Goal: Information Seeking & Learning: Learn about a topic

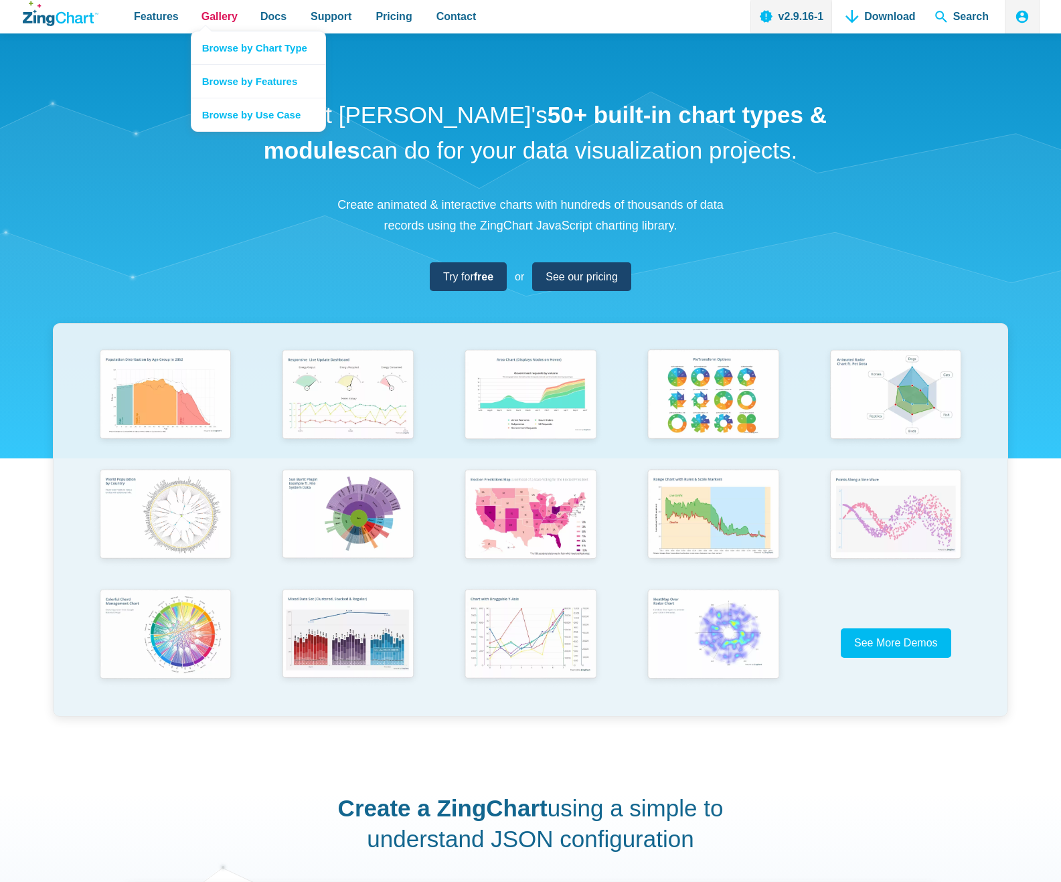
click at [224, 18] on span "Gallery" at bounding box center [220, 16] width 36 height 18
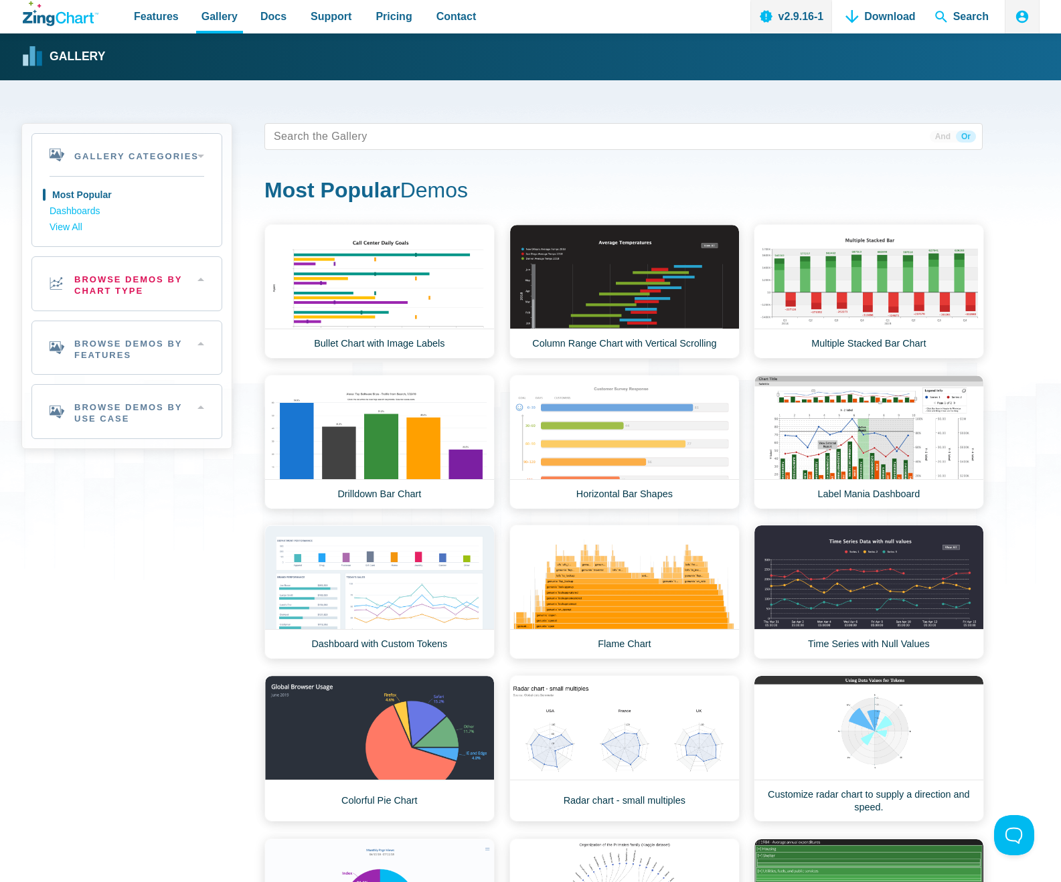
click at [169, 280] on h2 "Browse Demos By Chart Type" at bounding box center [126, 284] width 189 height 54
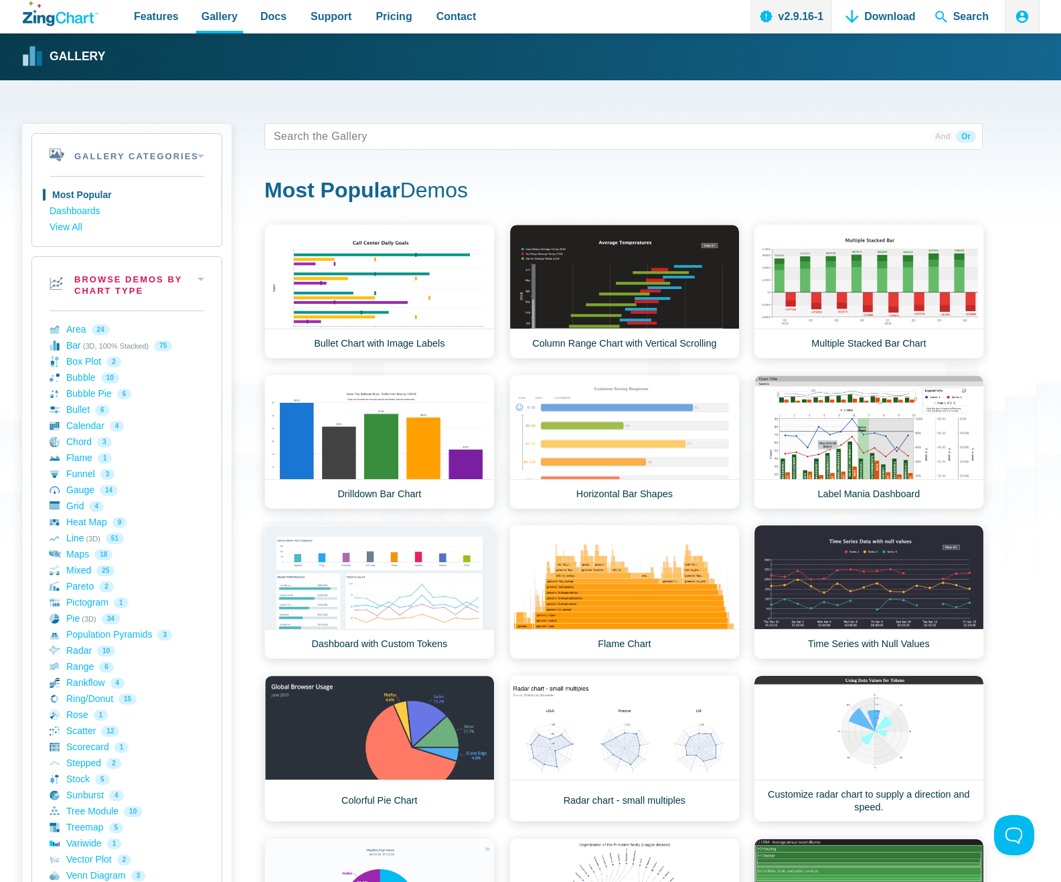
click at [135, 282] on h2 "Browse Demos By Chart Type" at bounding box center [126, 284] width 189 height 54
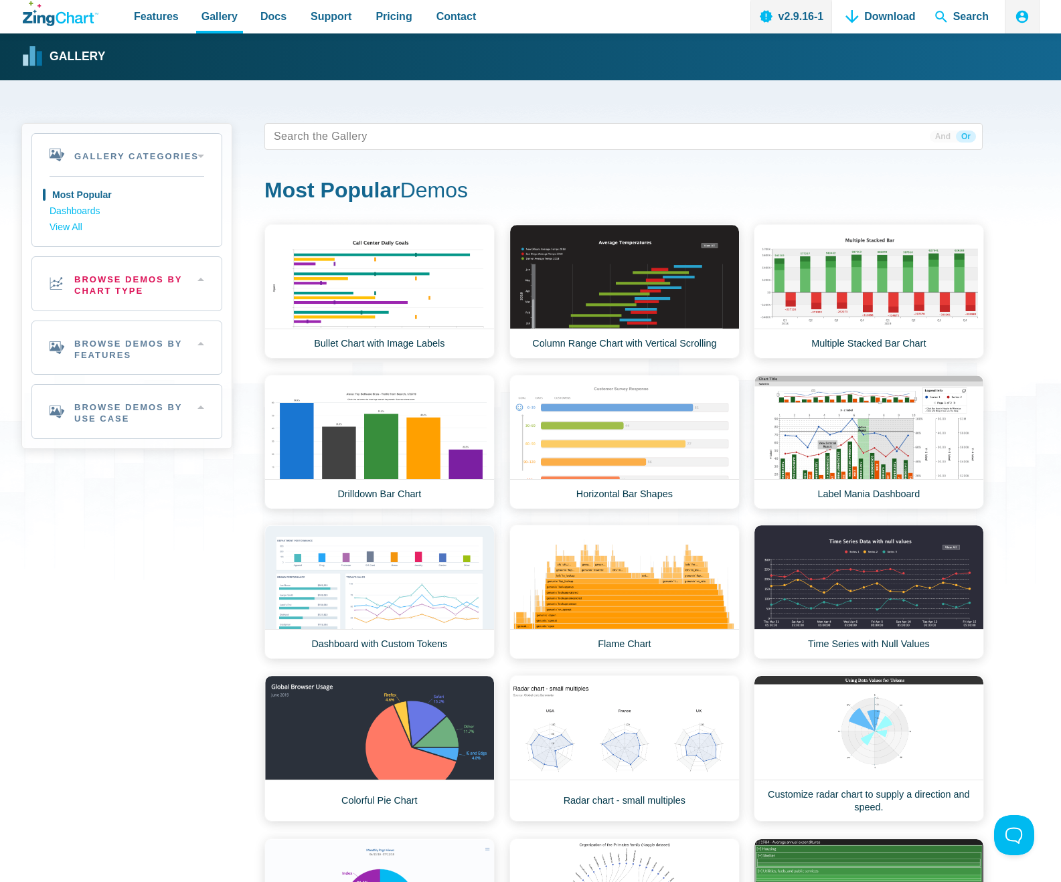
click at [135, 282] on h2 "Browse Demos By Chart Type" at bounding box center [126, 284] width 189 height 54
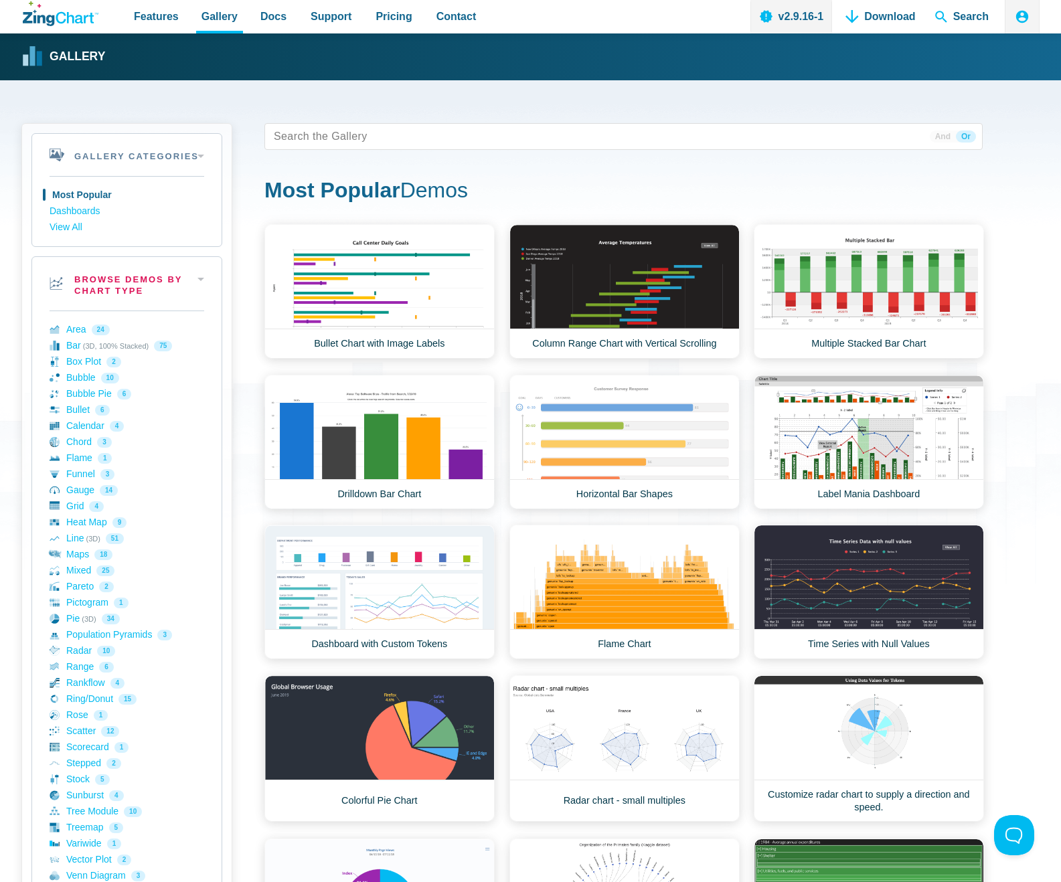
click at [125, 286] on h2 "Browse Demos By Chart Type" at bounding box center [126, 284] width 189 height 54
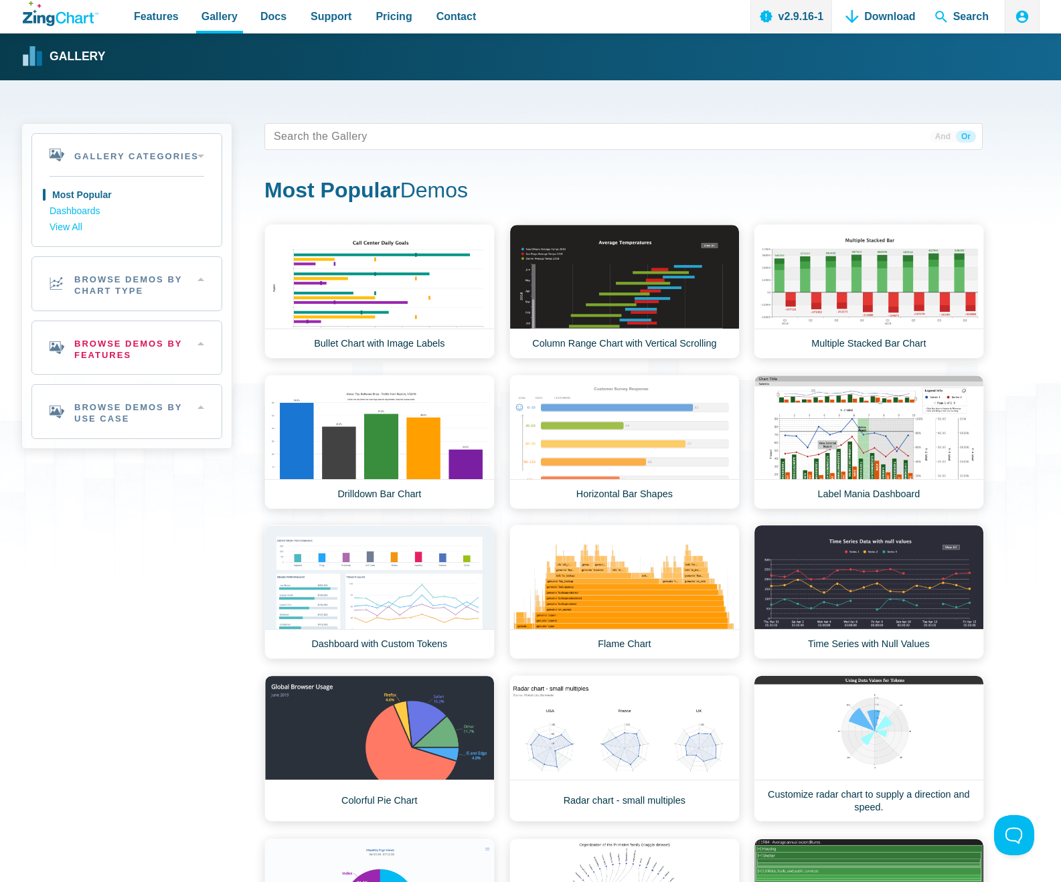
click at [119, 351] on h2 "Browse Demos By Features" at bounding box center [126, 348] width 189 height 54
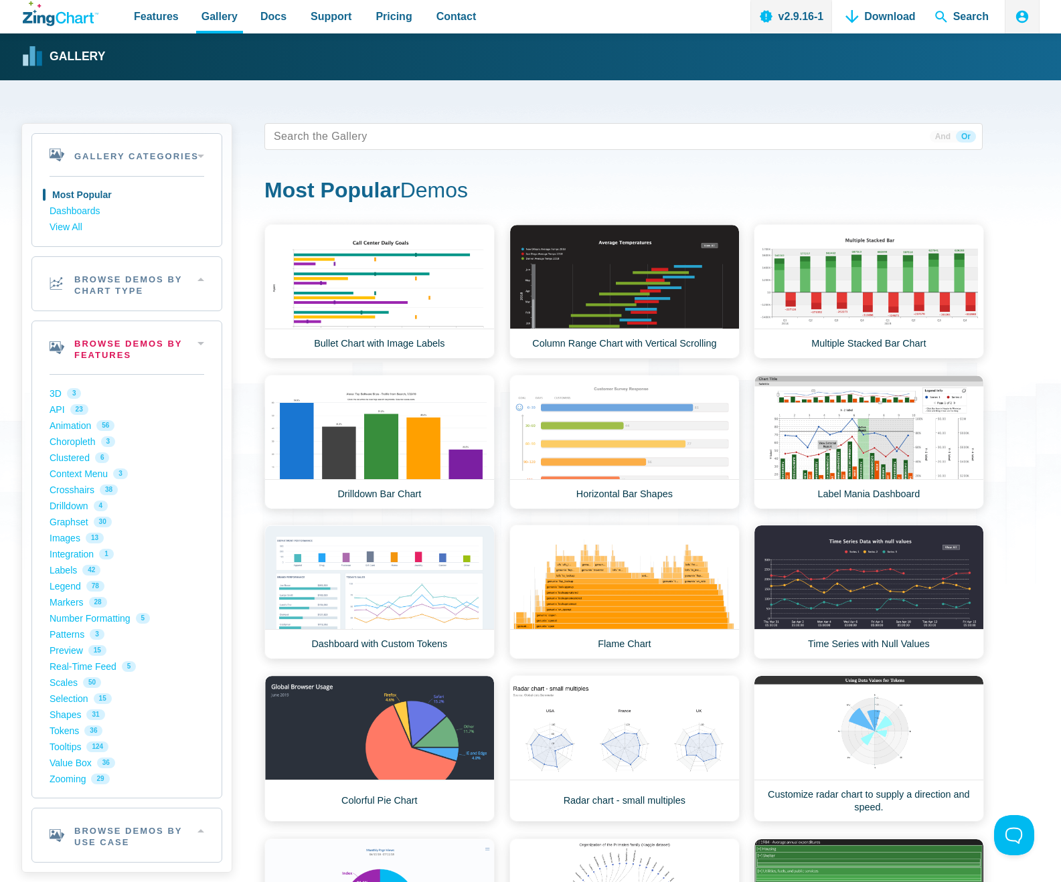
click at [119, 351] on h2 "Browse Demos By Features" at bounding box center [126, 348] width 189 height 54
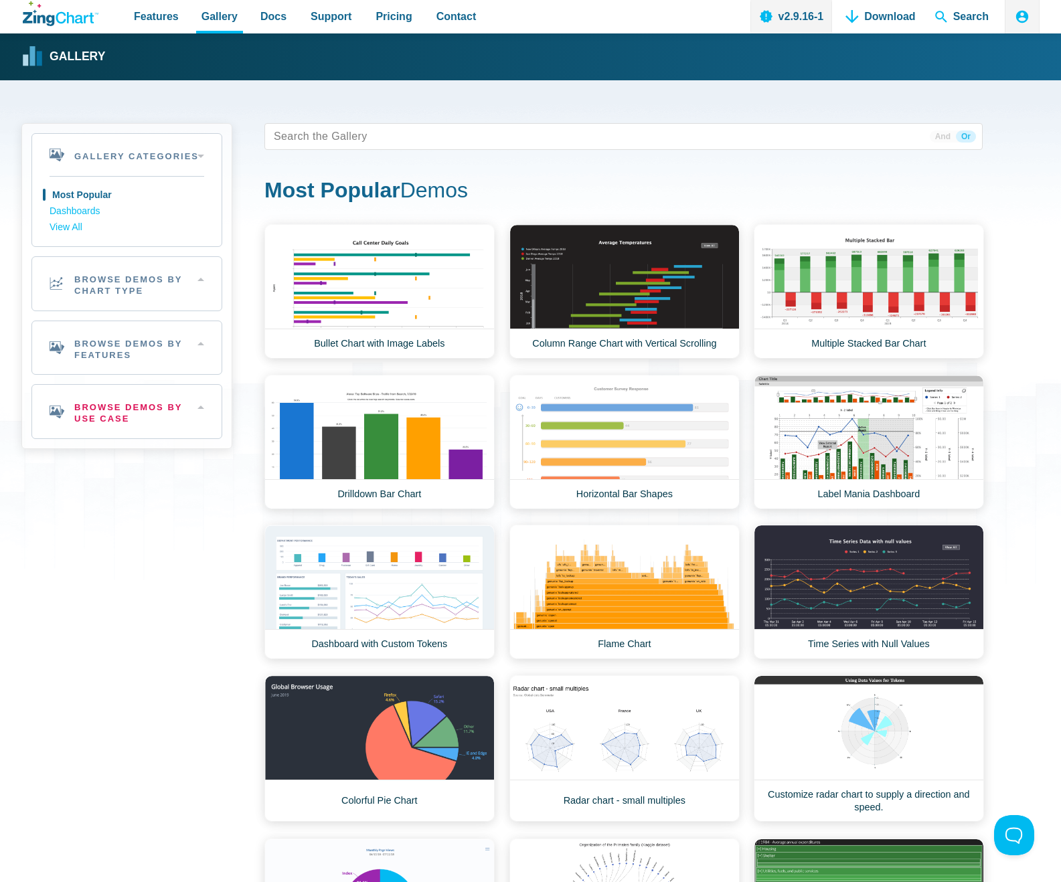
click at [119, 409] on h2 "Browse Demos By Use Case" at bounding box center [126, 412] width 189 height 54
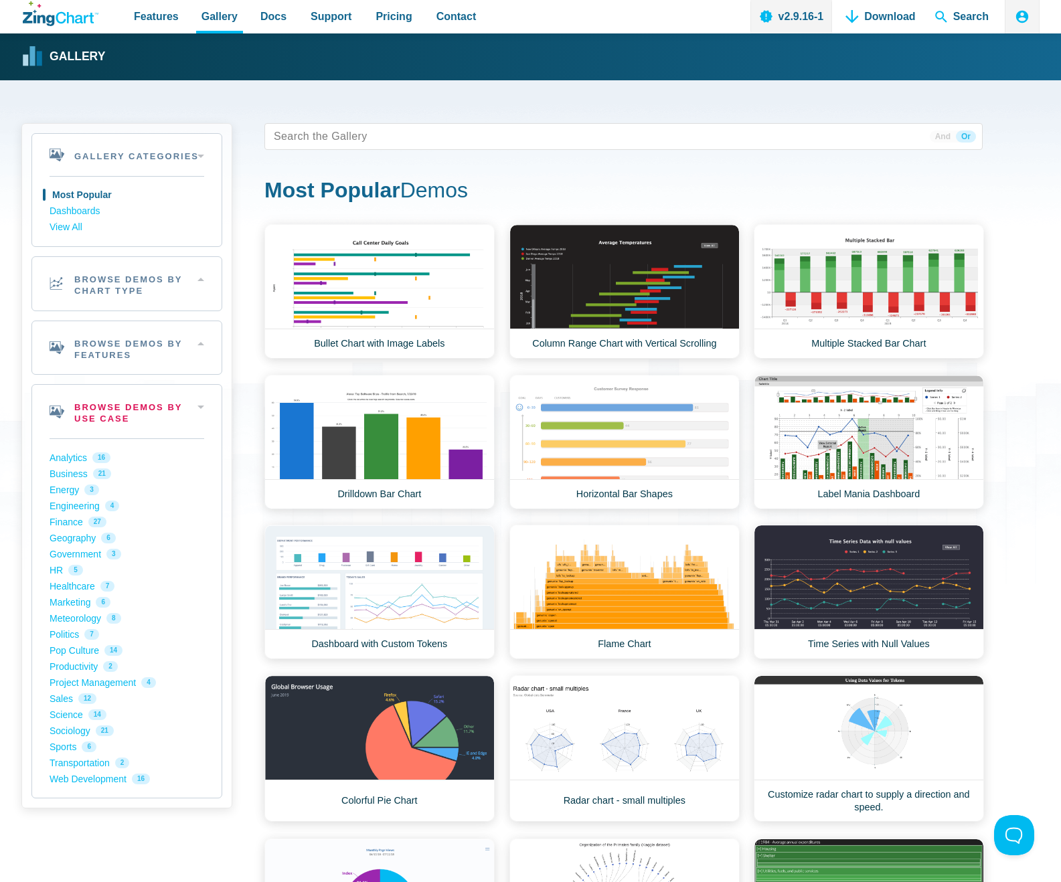
click at [123, 410] on h2 "Browse Demos By Use Case" at bounding box center [126, 412] width 189 height 54
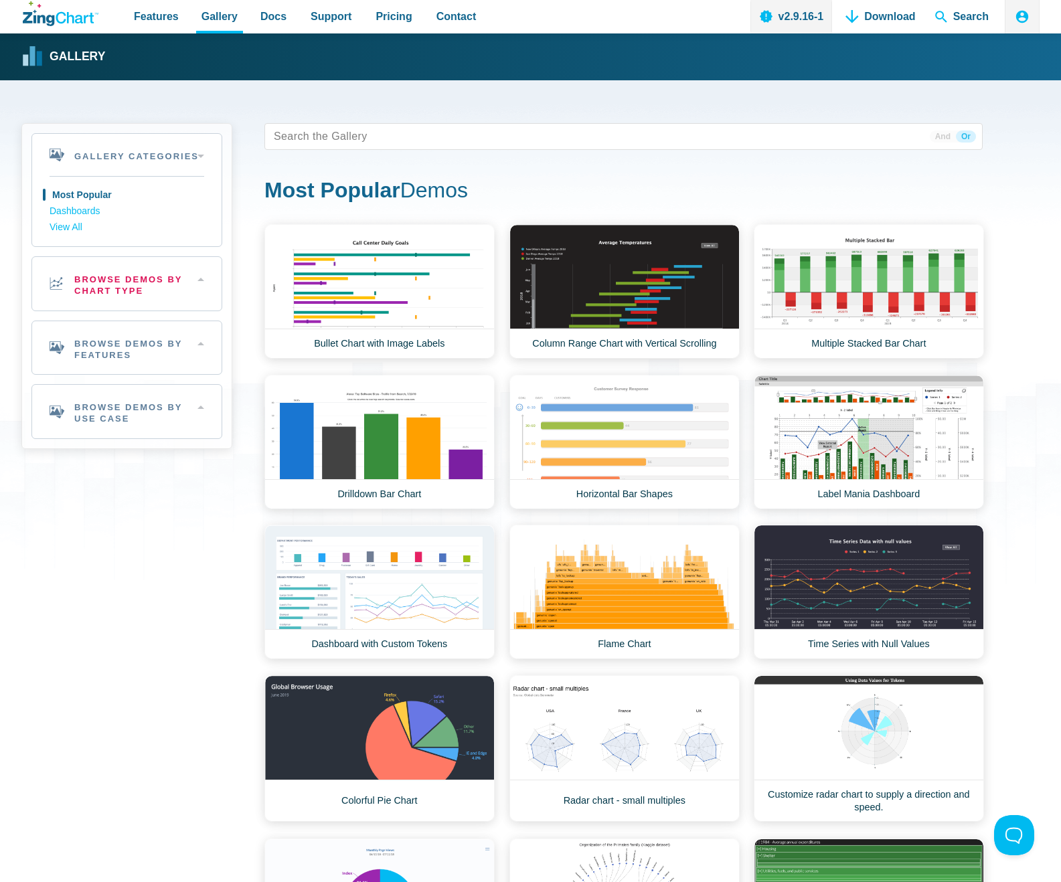
click at [114, 291] on h2 "Browse Demos By Chart Type" at bounding box center [126, 284] width 189 height 54
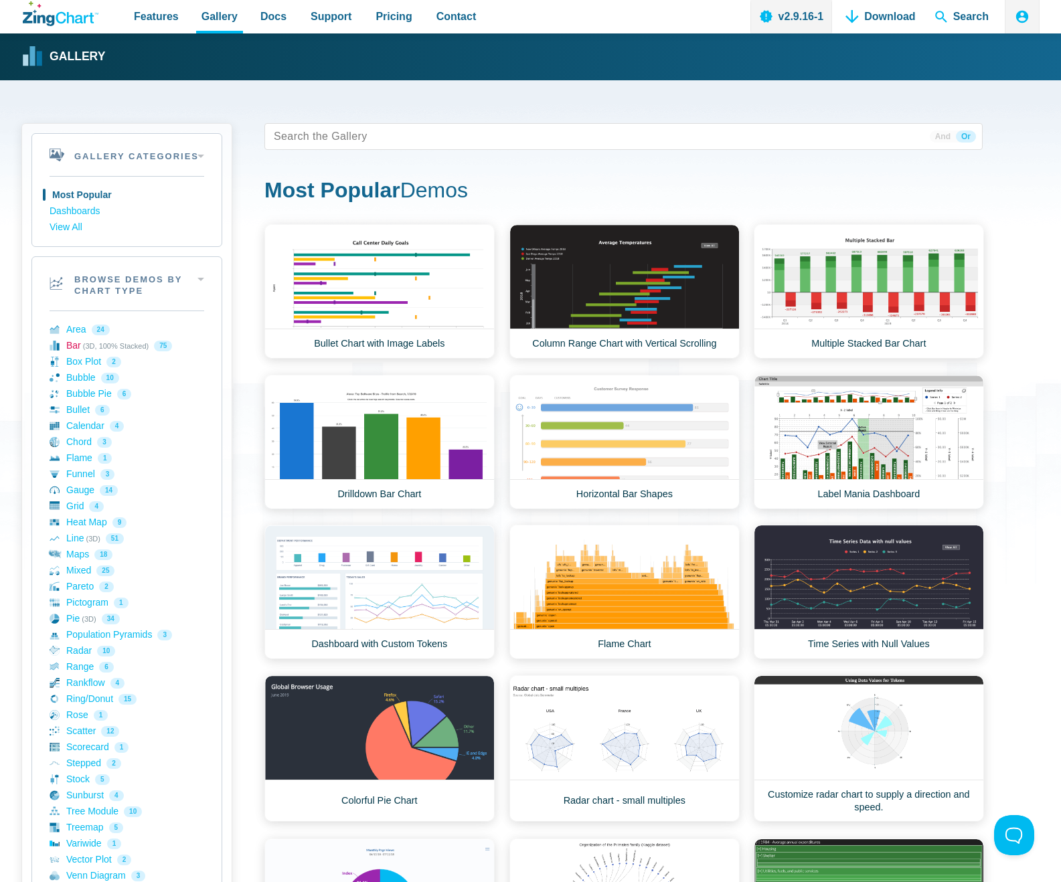
click at [76, 351] on link "Bar (3D, 100% Stacked) 75" at bounding box center [127, 346] width 155 height 16
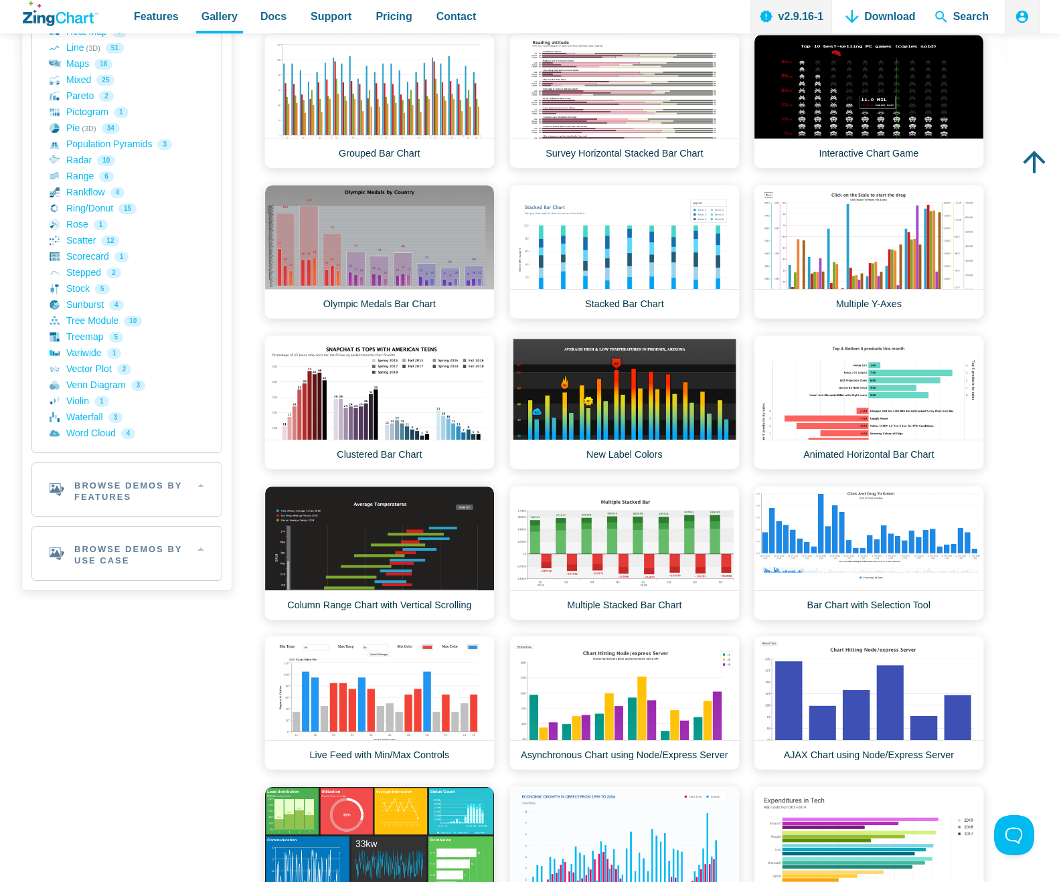
scroll to position [982, 0]
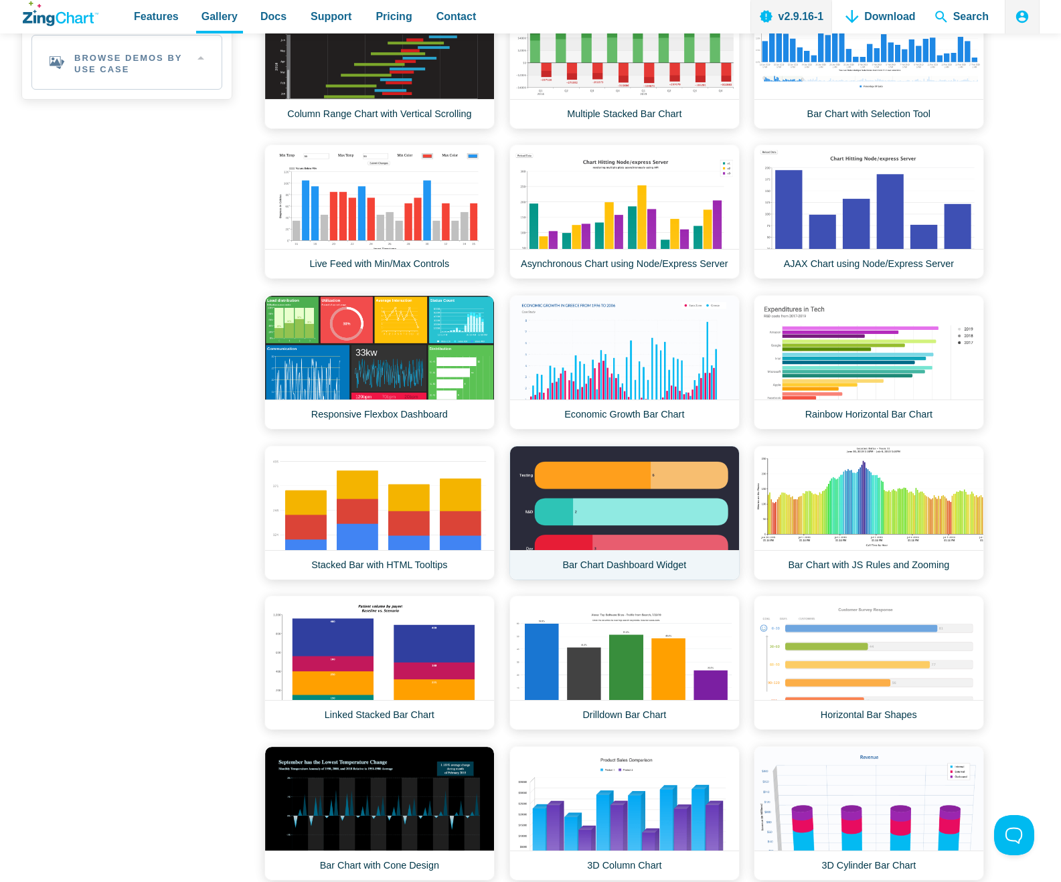
click at [615, 467] on link "Bar Chart Dashboard Widget" at bounding box center [625, 513] width 230 height 135
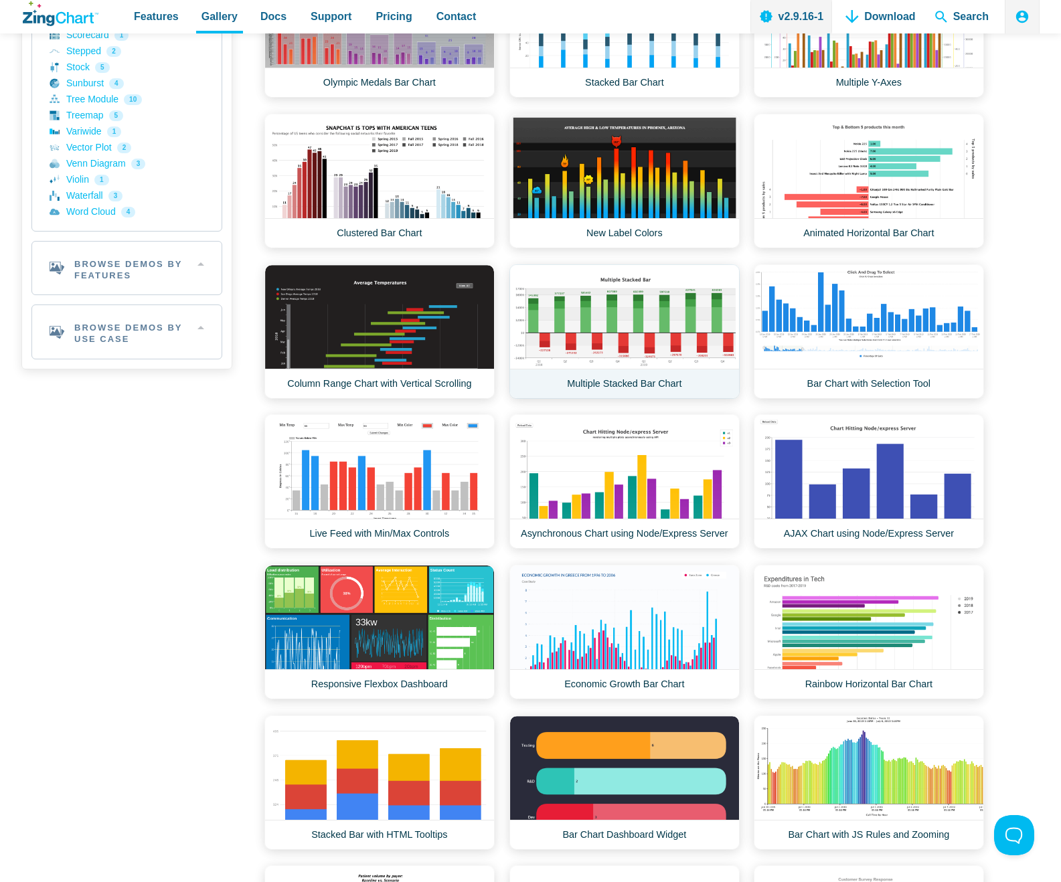
scroll to position [0, 0]
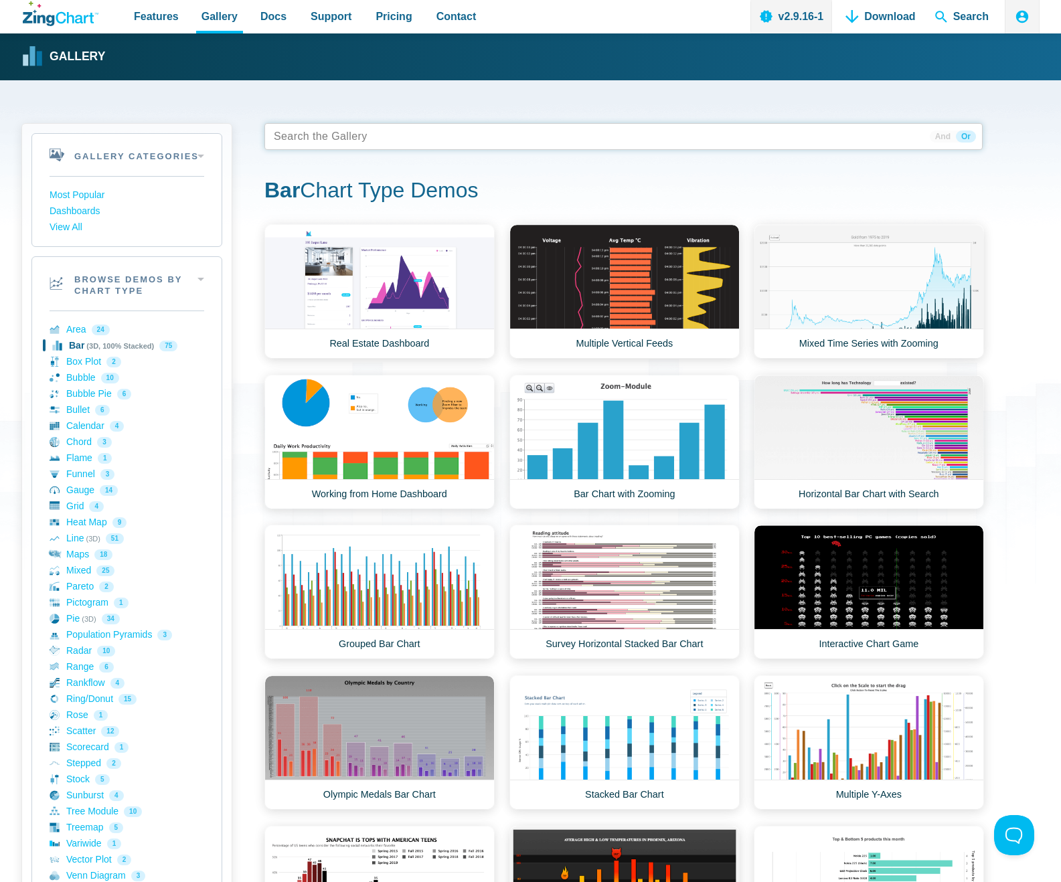
click at [356, 141] on tags "App Content" at bounding box center [623, 136] width 718 height 27
click at [74, 345] on link "Bar (3D, 100% Stacked) 75" at bounding box center [127, 346] width 155 height 16
click at [95, 195] on link "Most Popular" at bounding box center [127, 195] width 155 height 16
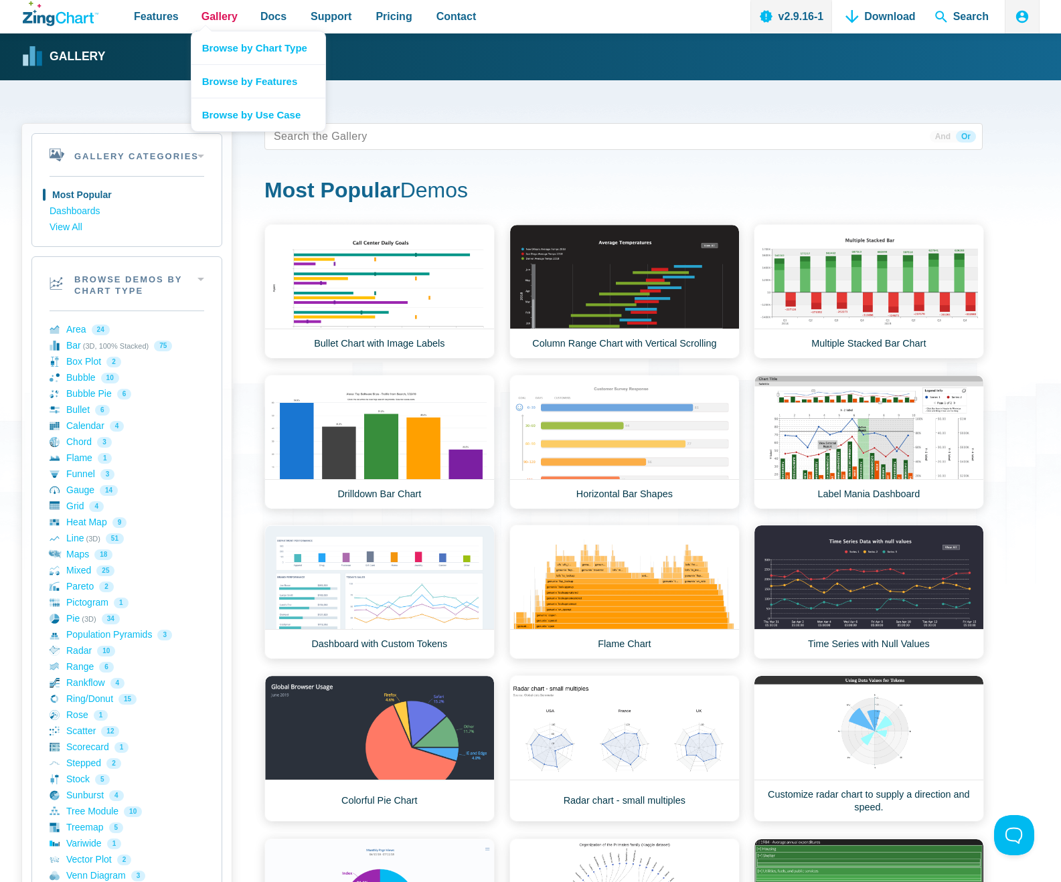
click at [220, 16] on span "Gallery" at bounding box center [220, 16] width 36 height 18
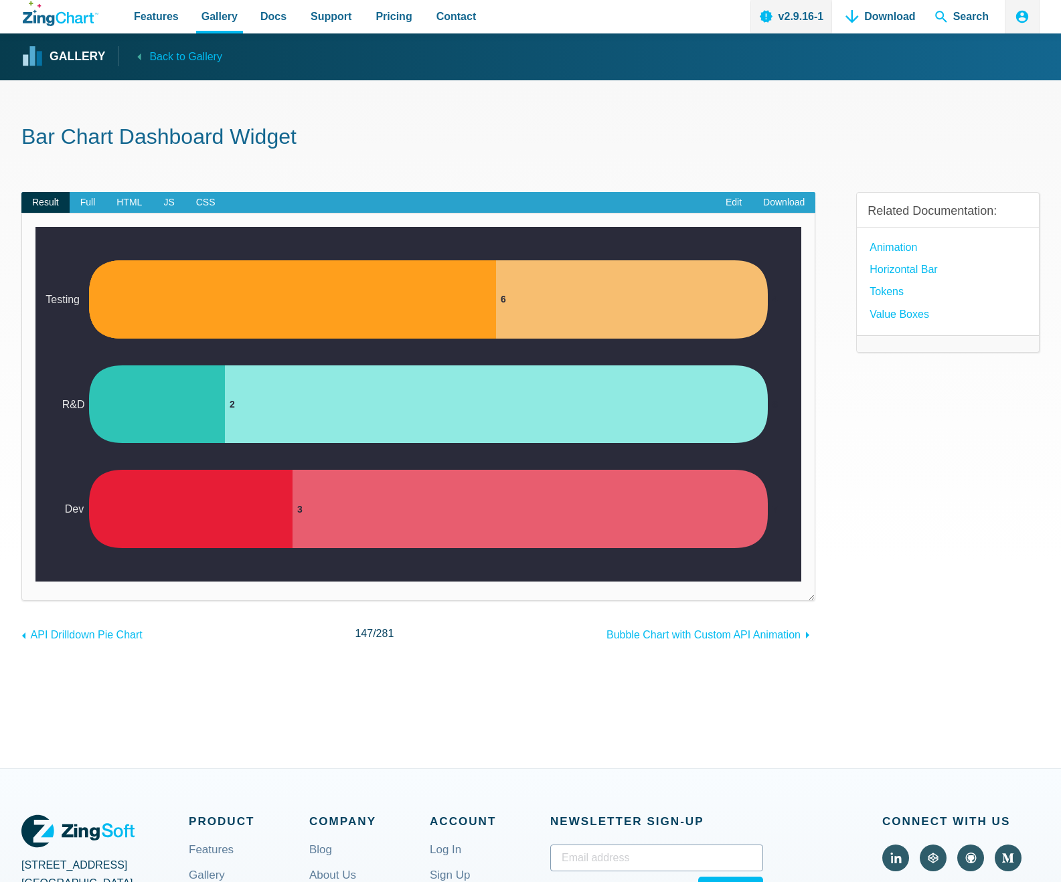
drag, startPoint x: 465, startPoint y: 312, endPoint x: 291, endPoint y: 322, distance: 174.4
click at [35, 582] on area "App Content" at bounding box center [35, 582] width 0 height 0
click at [898, 267] on link "Horizontal Bar" at bounding box center [904, 269] width 68 height 18
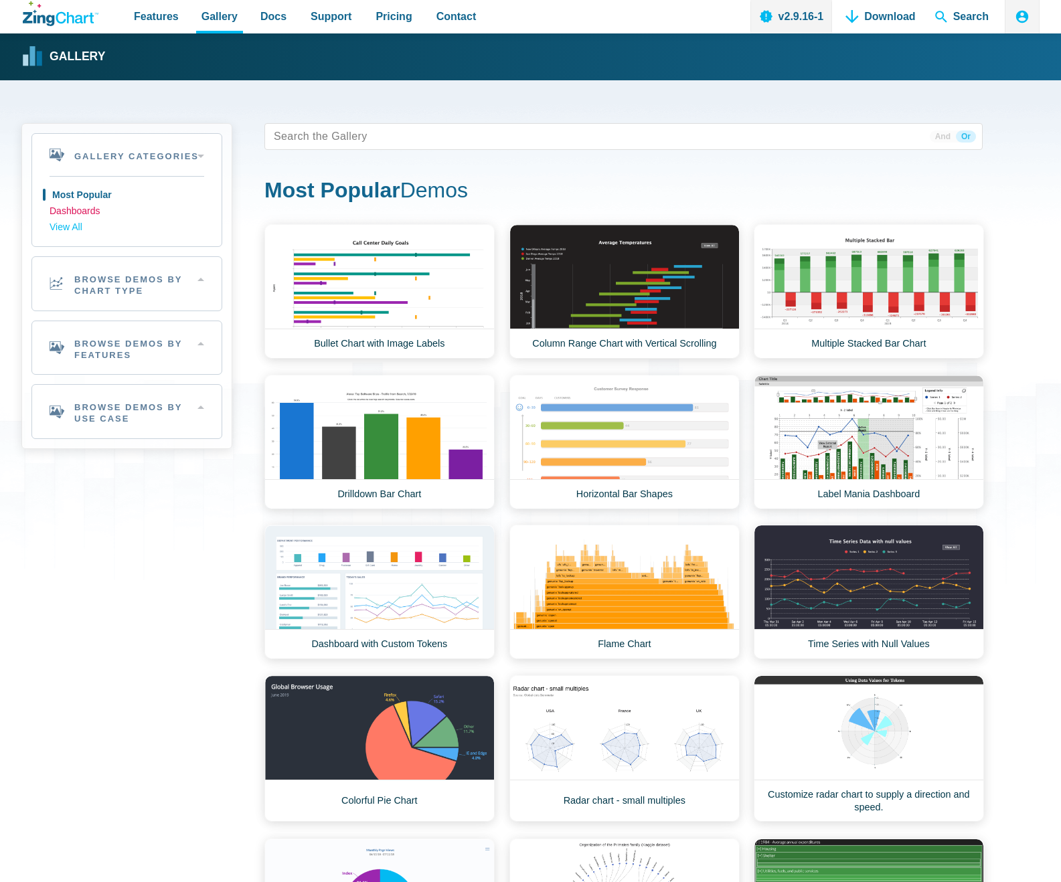
click at [88, 212] on link "Dashboards" at bounding box center [127, 212] width 155 height 16
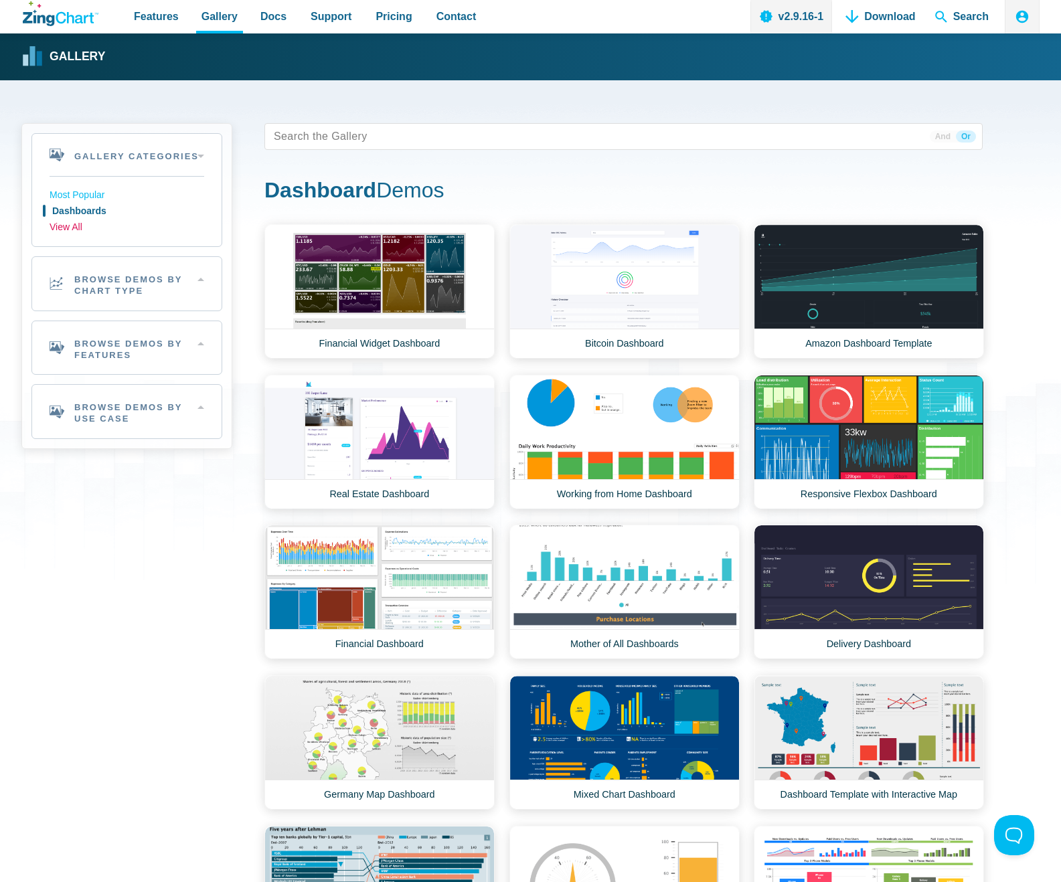
click at [74, 230] on link "View All" at bounding box center [127, 228] width 155 height 16
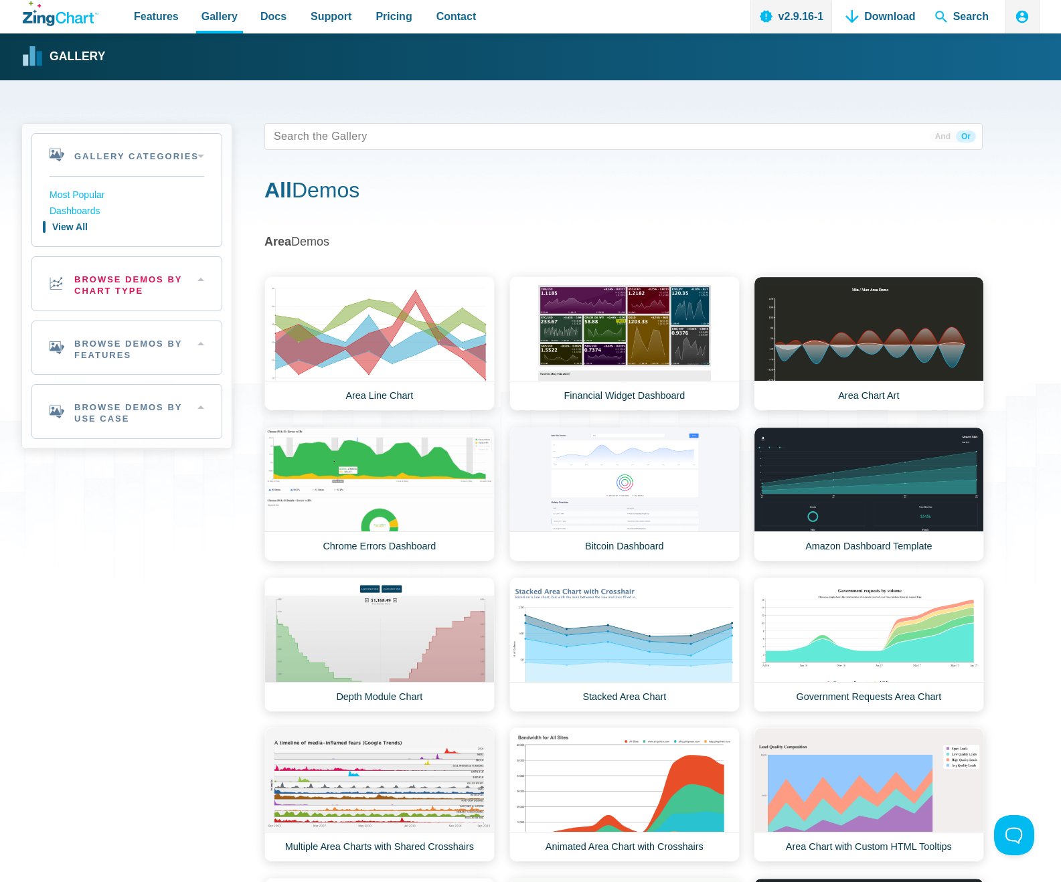
click at [125, 281] on h2 "Browse Demos By Chart Type" at bounding box center [126, 284] width 189 height 54
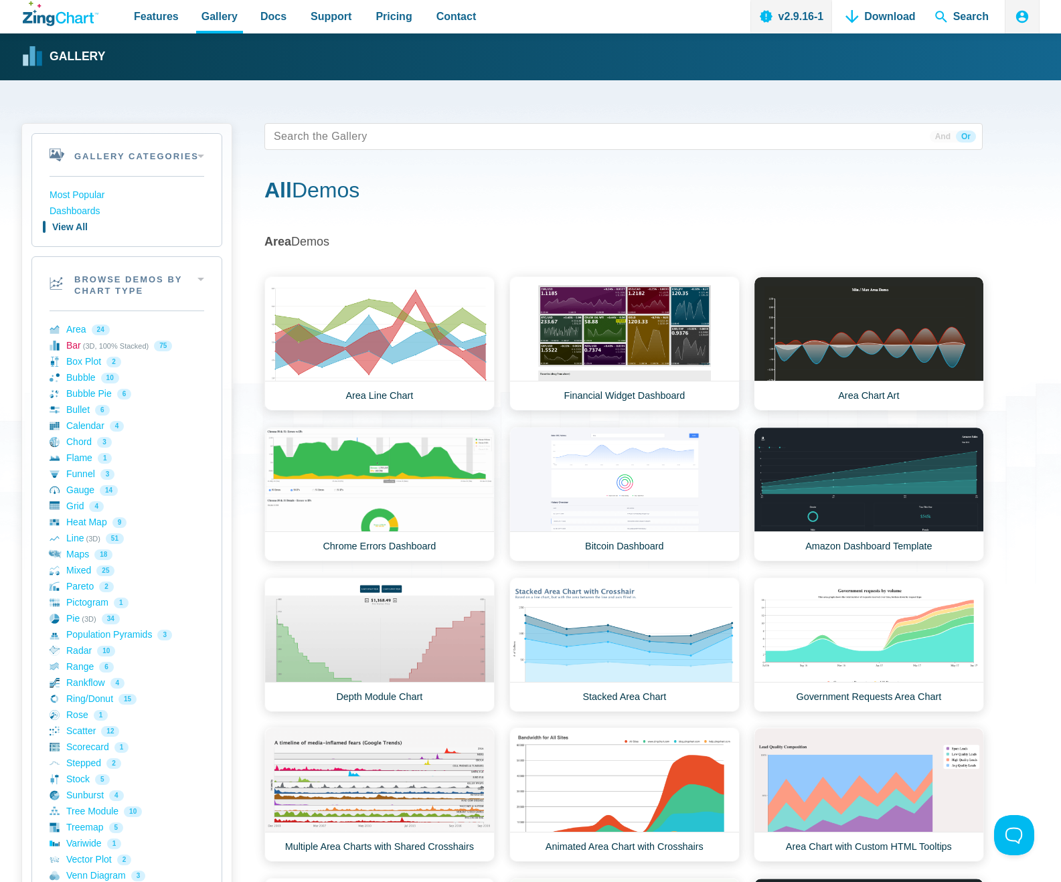
click at [83, 351] on link "Bar (3D, 100% Stacked) 75" at bounding box center [127, 346] width 155 height 16
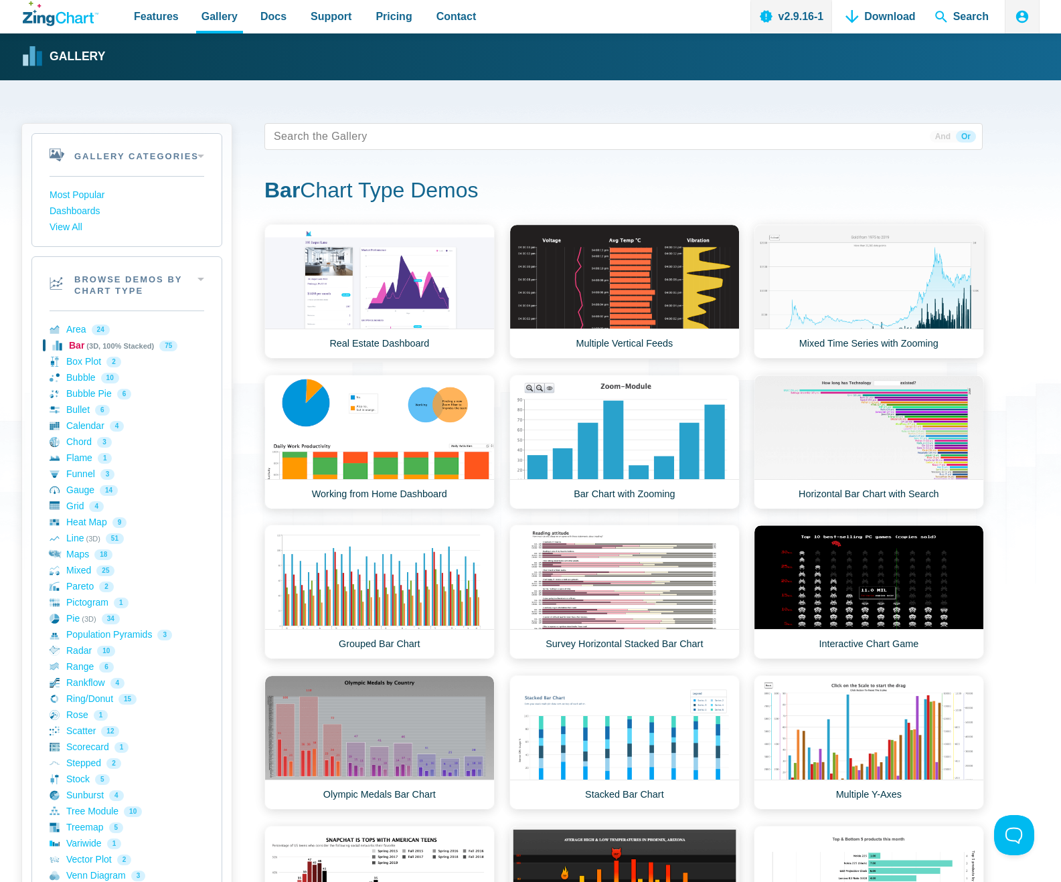
click at [79, 348] on link "Bar (3D, 100% Stacked) 75" at bounding box center [127, 346] width 155 height 16
click at [85, 441] on link "Chord 3" at bounding box center [127, 443] width 155 height 16
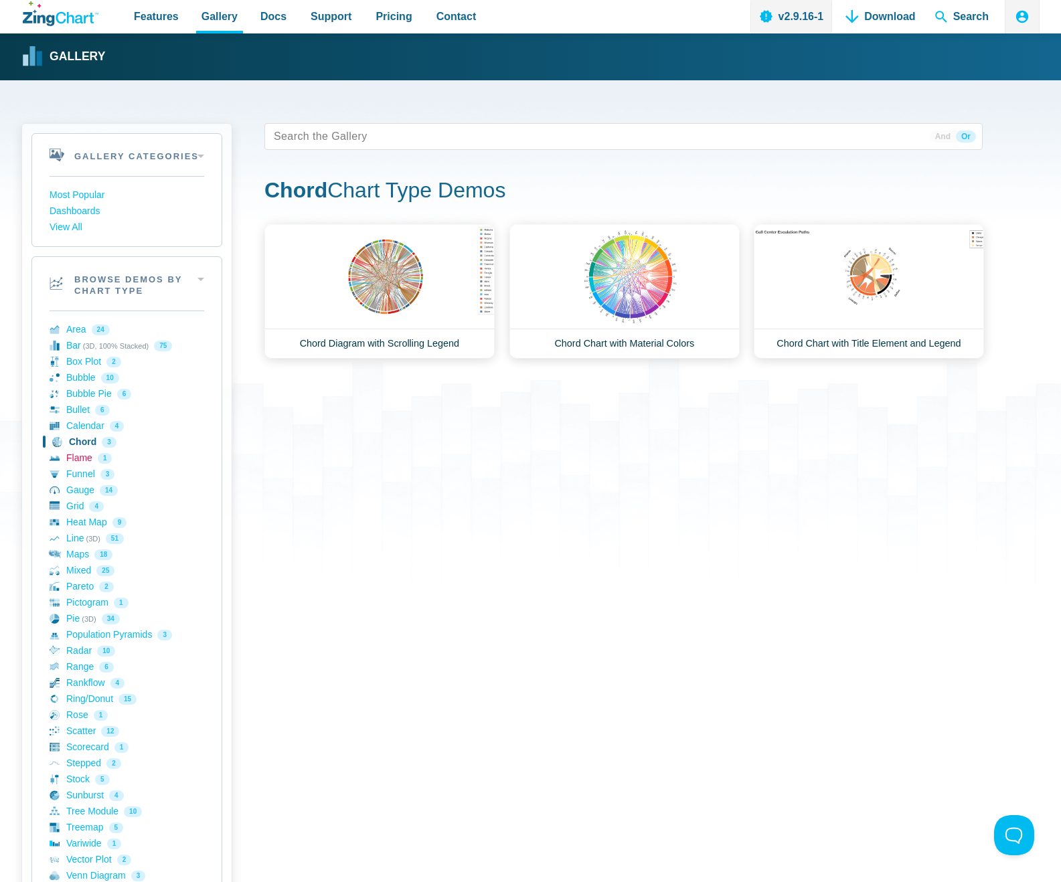
click at [85, 460] on link "Flame 1" at bounding box center [127, 459] width 155 height 16
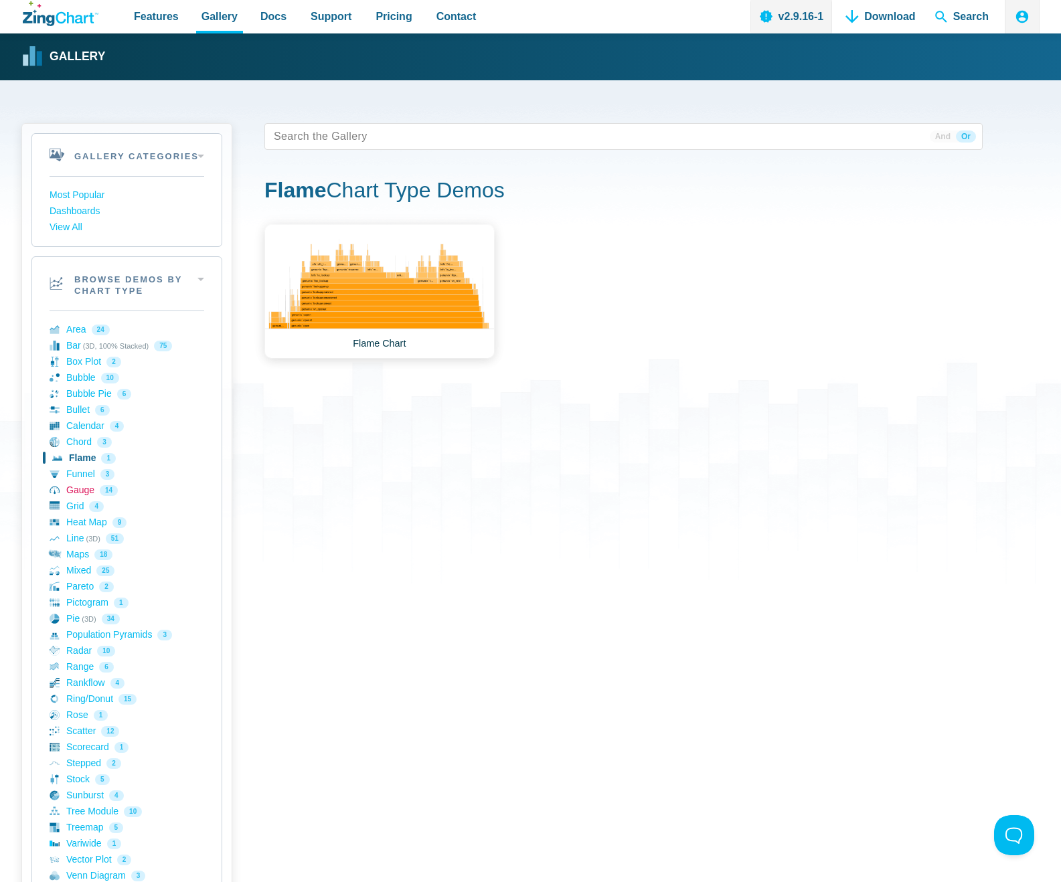
click at [86, 483] on link "Gauge 14" at bounding box center [127, 491] width 155 height 16
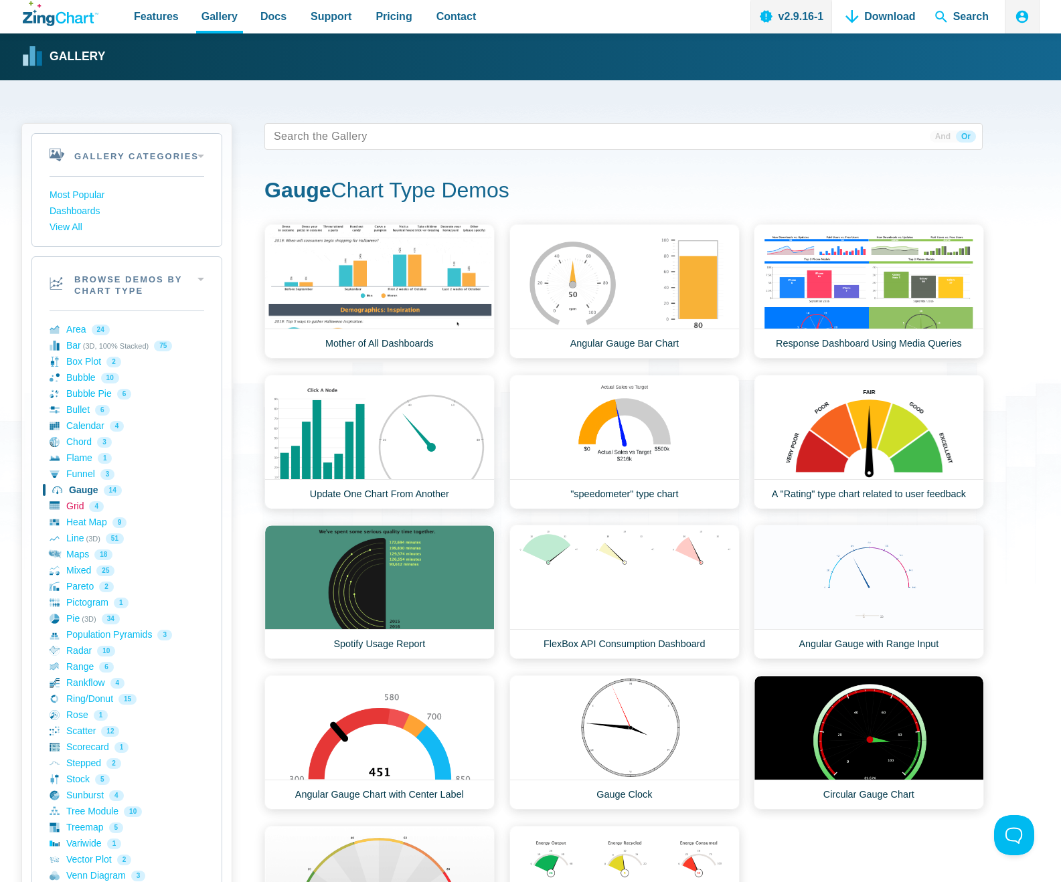
click at [80, 503] on link "Grid 4" at bounding box center [127, 507] width 155 height 16
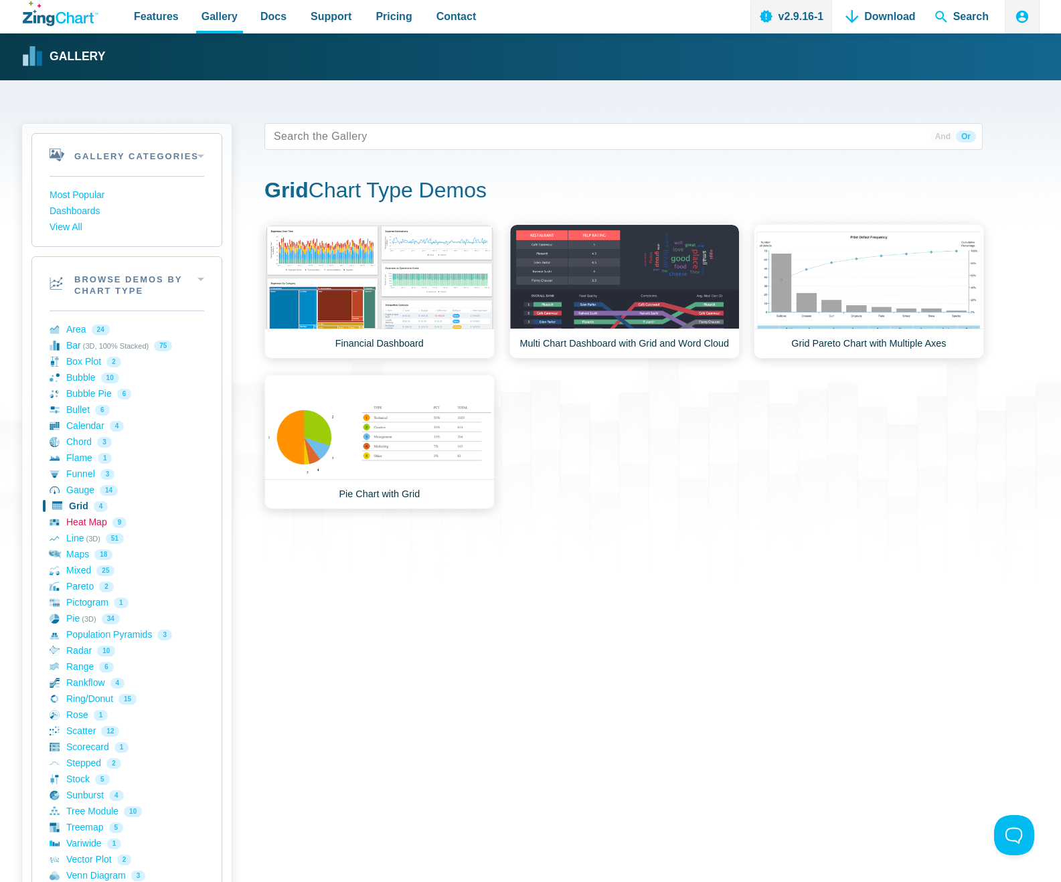
click at [82, 526] on link "Heat Map 9" at bounding box center [127, 523] width 155 height 16
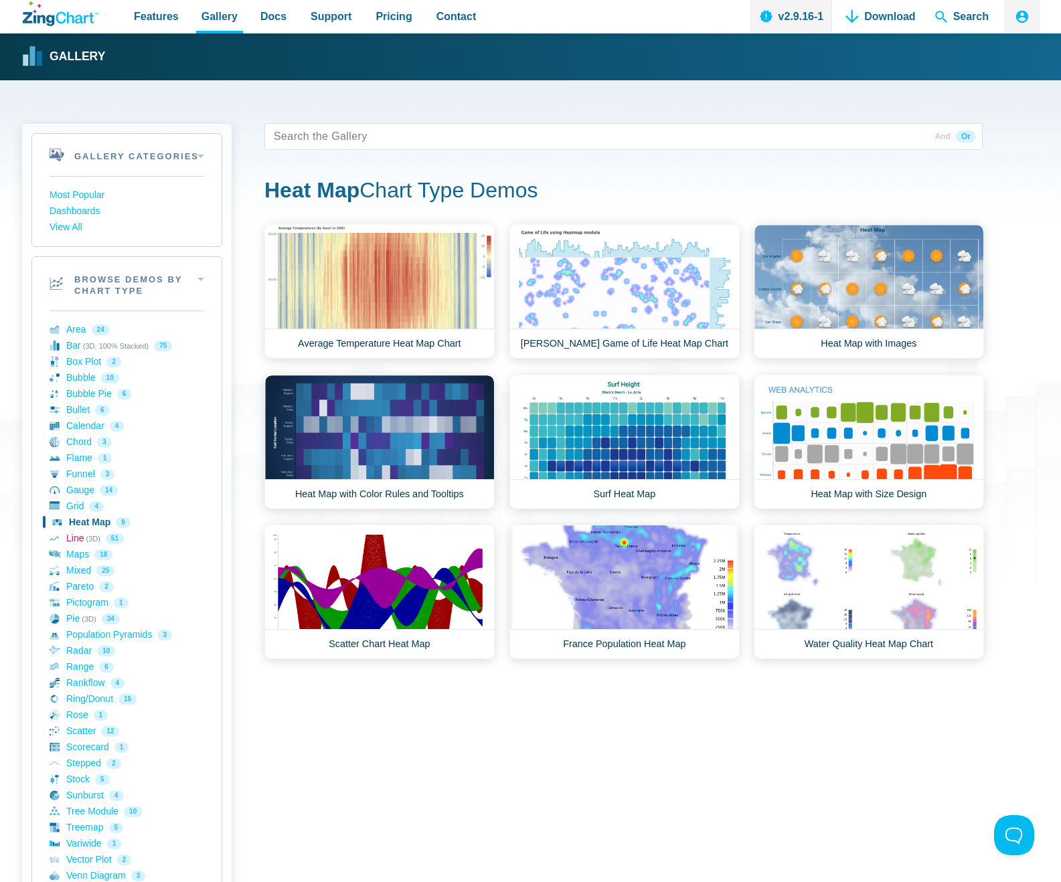
click at [86, 540] on link "Line (3D) 51" at bounding box center [127, 539] width 155 height 16
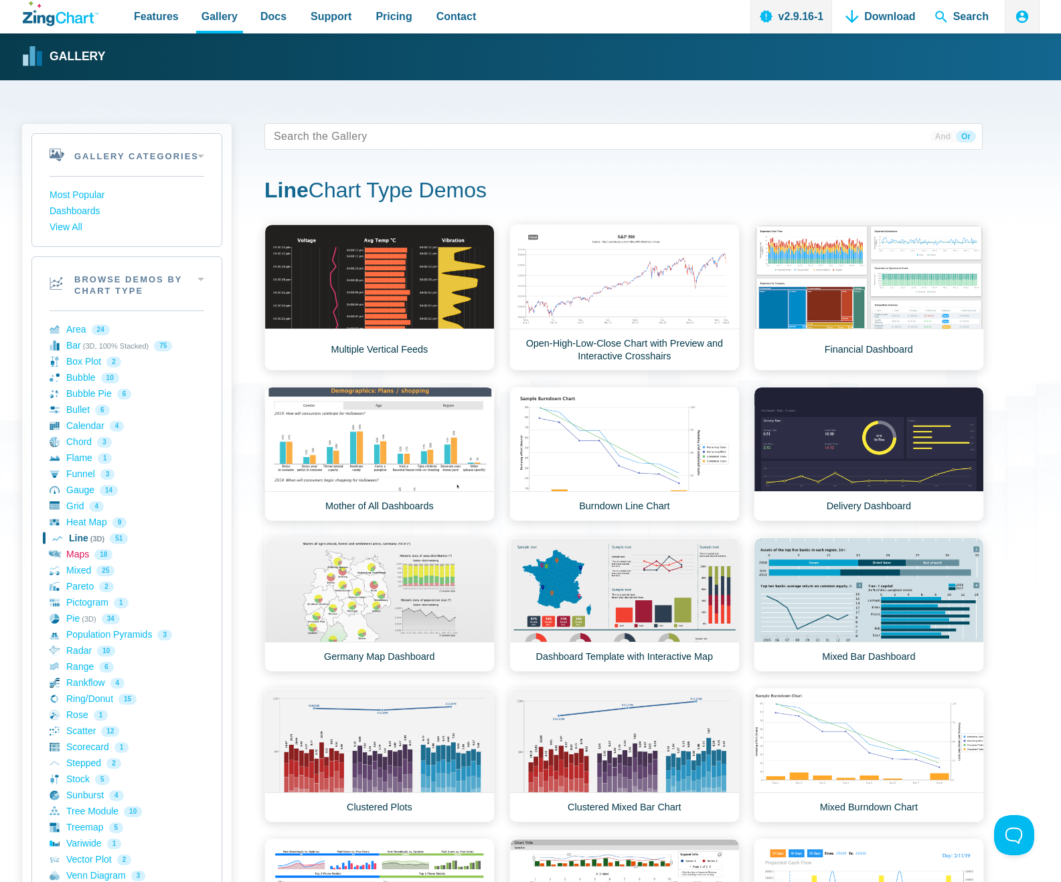
click at [78, 558] on link "Maps 18" at bounding box center [127, 555] width 155 height 16
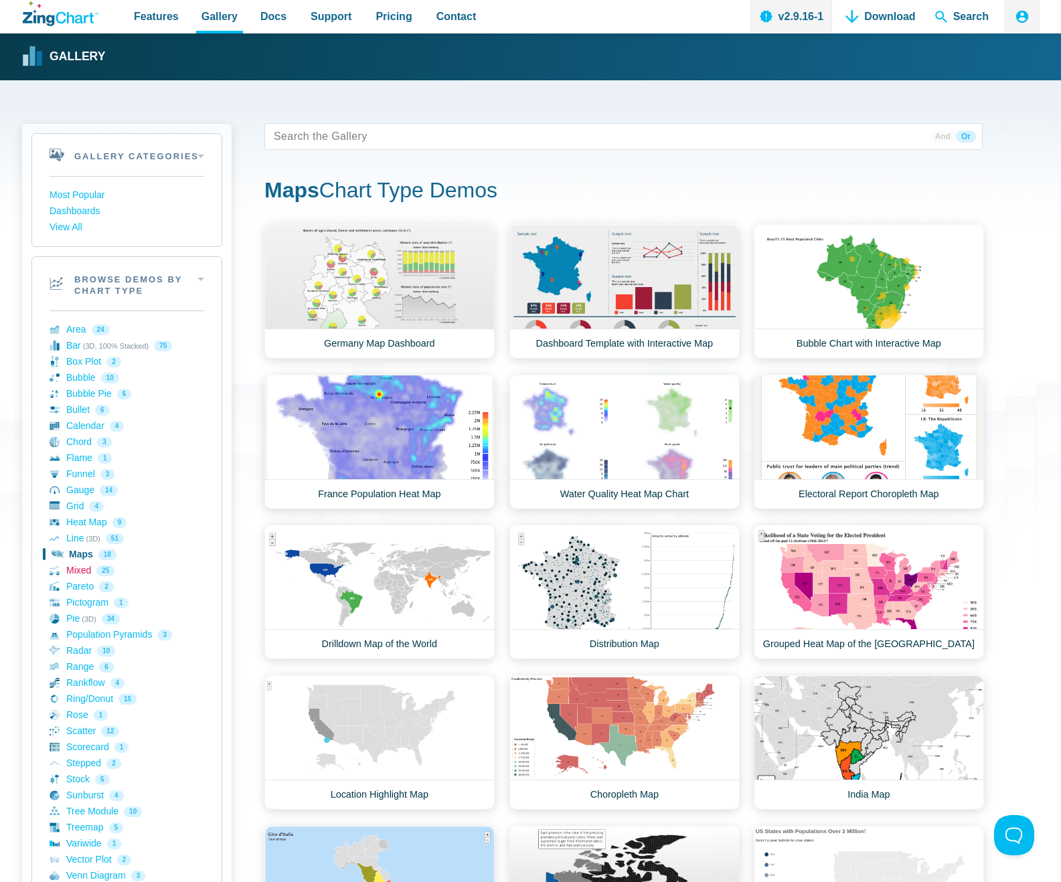
click at [82, 572] on link "Mixed 25" at bounding box center [127, 571] width 155 height 16
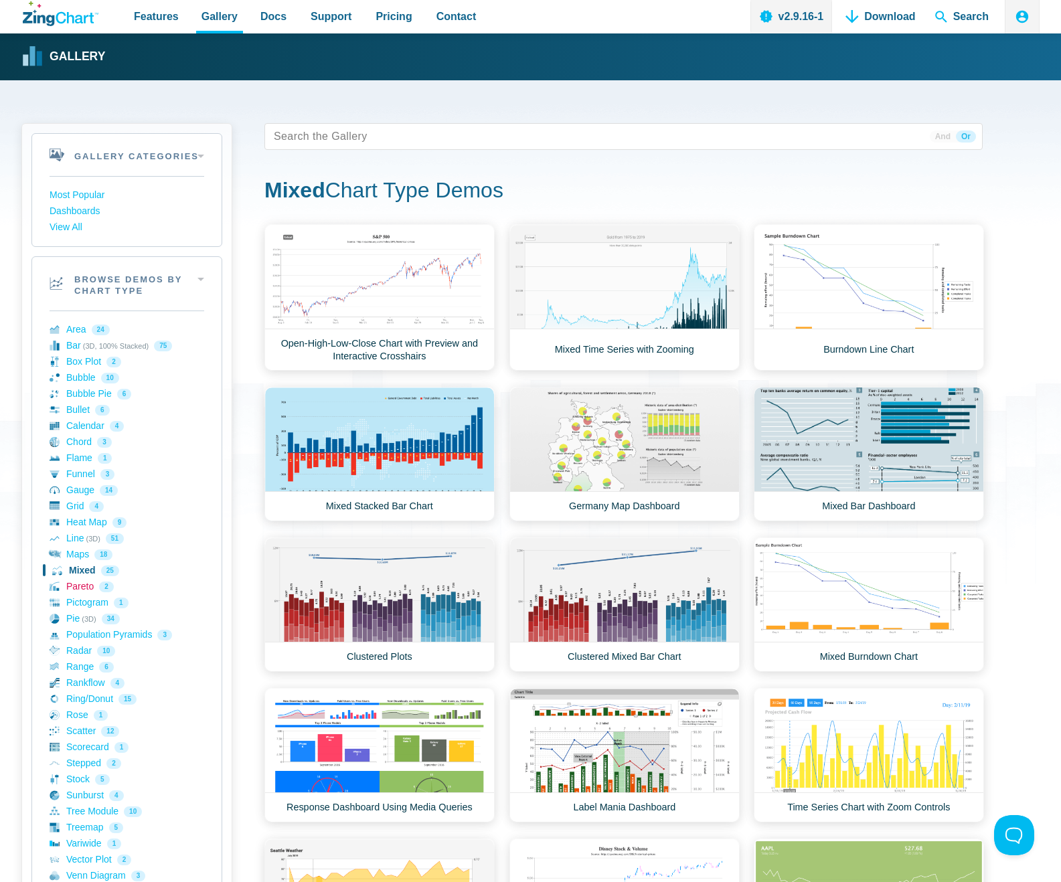
click at [82, 586] on link "Pareto 2" at bounding box center [127, 587] width 155 height 16
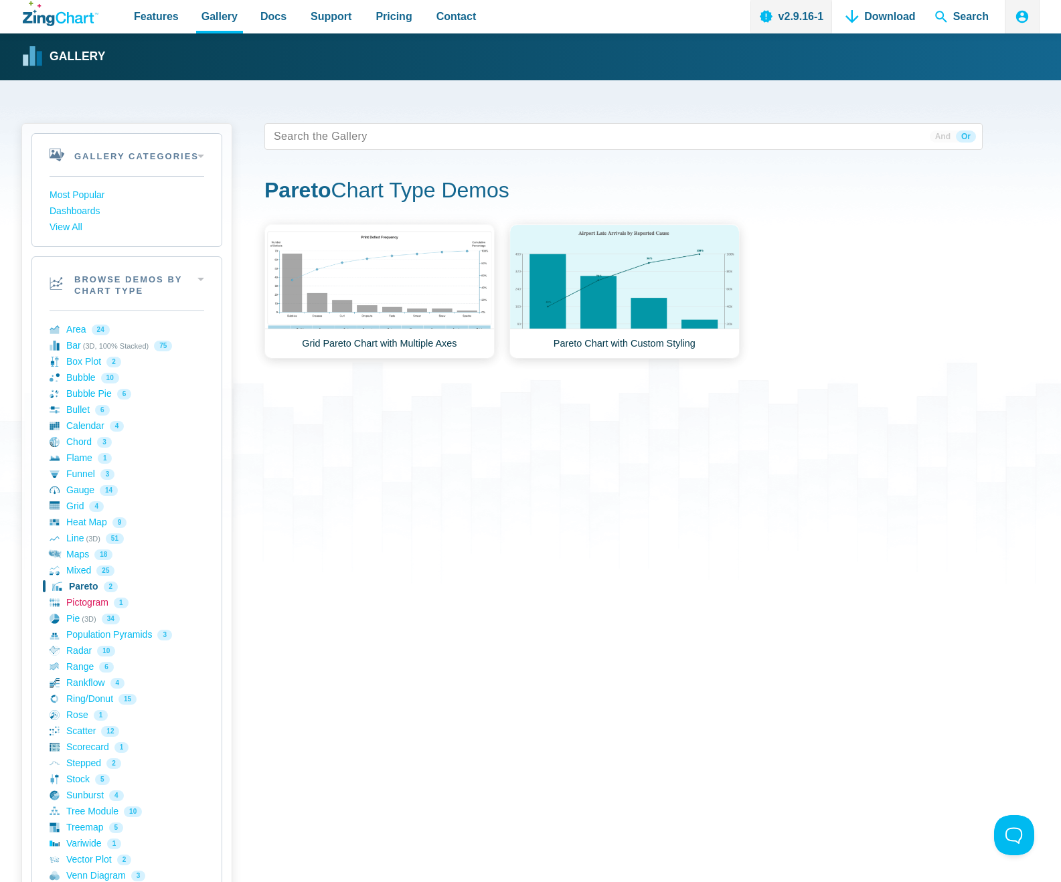
click at [84, 602] on link "Pictogram 1" at bounding box center [127, 603] width 155 height 16
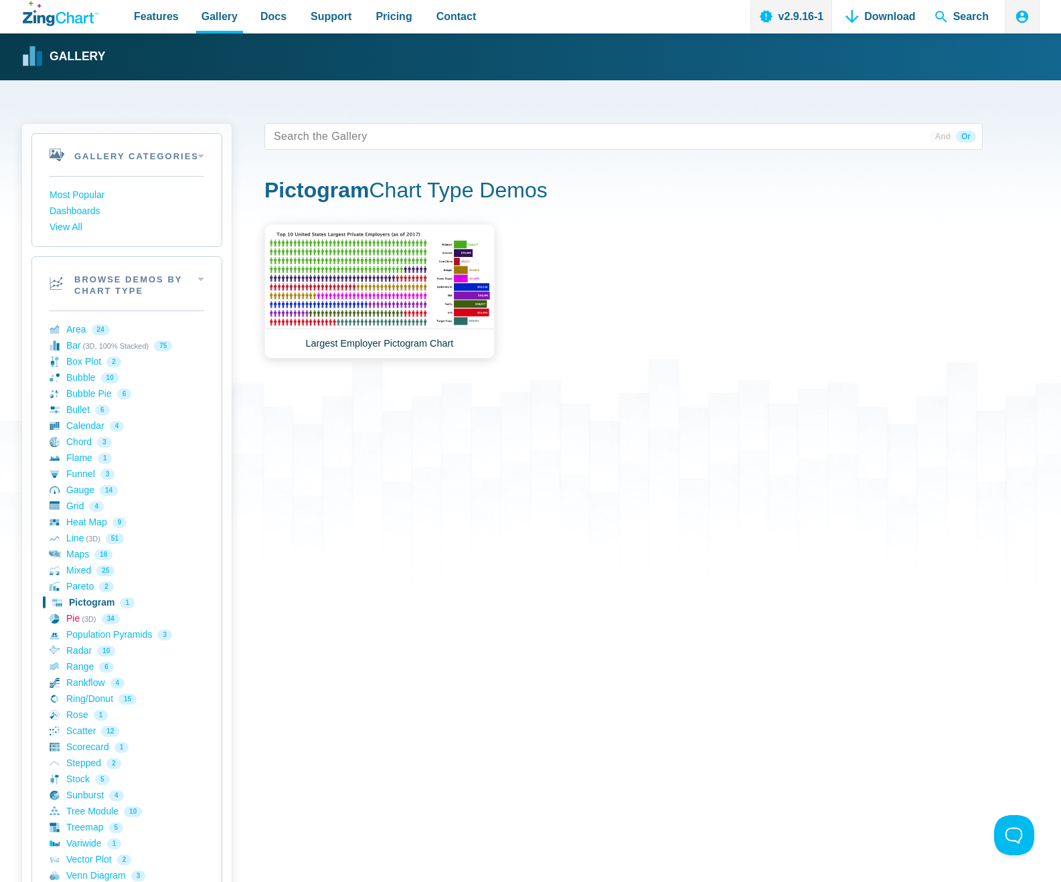
click at [88, 618] on link "Pie (3D) 34" at bounding box center [127, 619] width 155 height 16
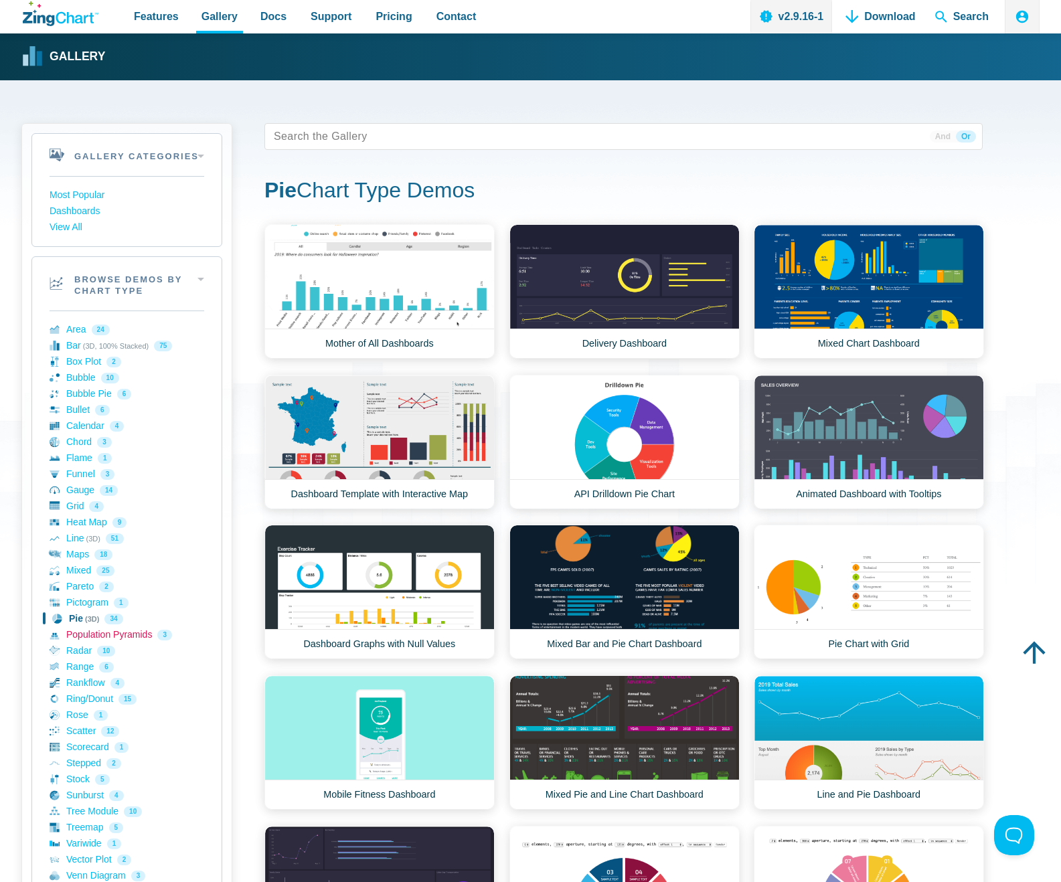
click at [90, 636] on link "Population Pyramids 3" at bounding box center [127, 635] width 155 height 16
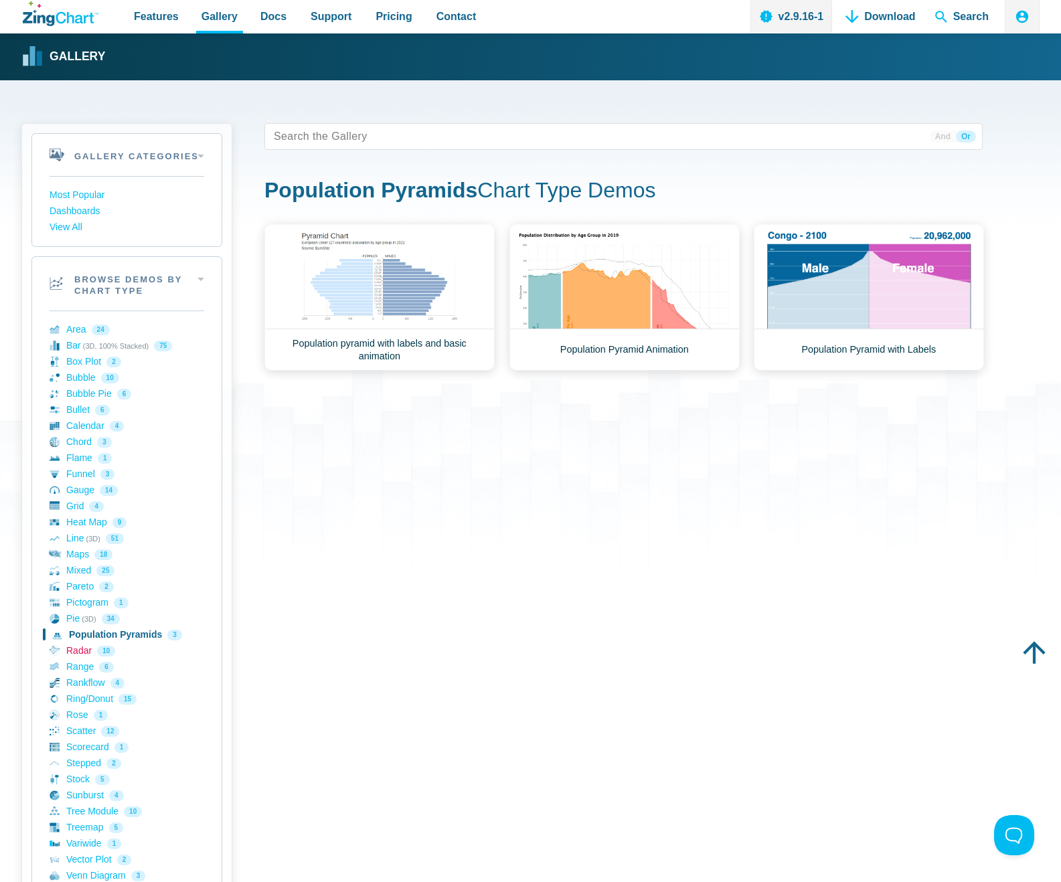
click at [83, 650] on link "Radar 10" at bounding box center [127, 651] width 155 height 16
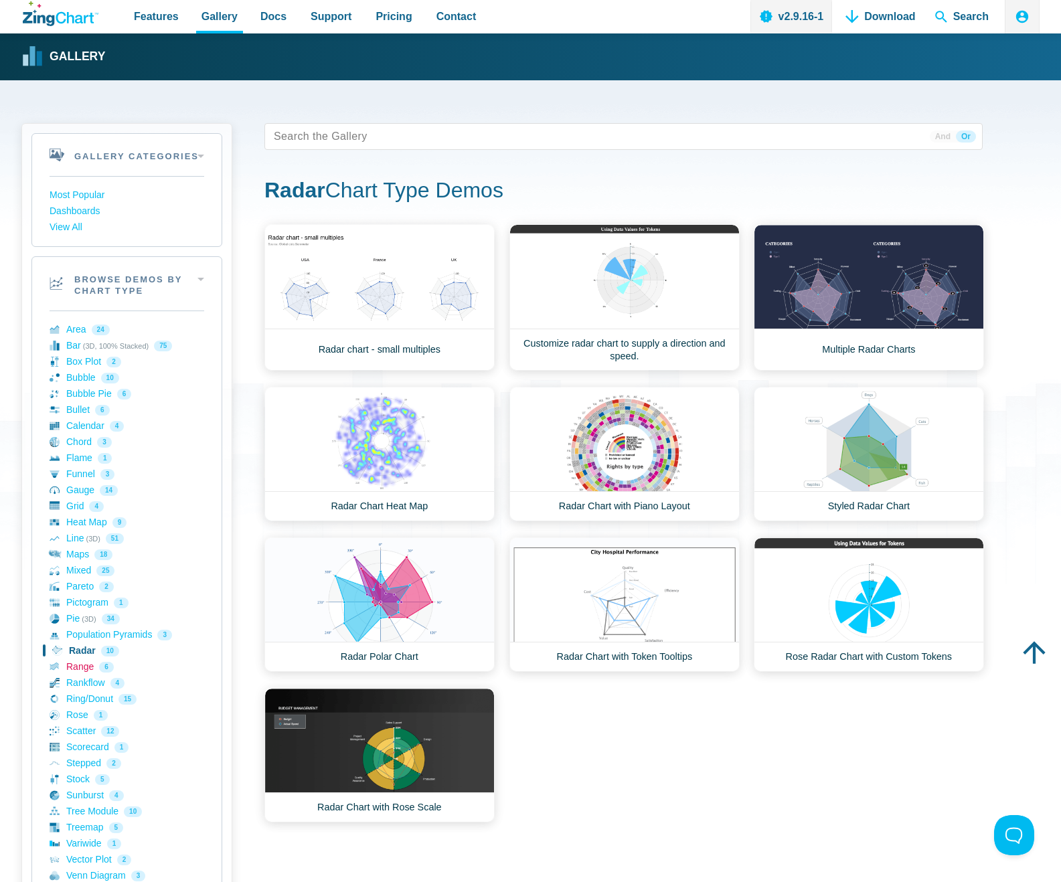
click at [89, 663] on link "Range 6" at bounding box center [127, 667] width 155 height 16
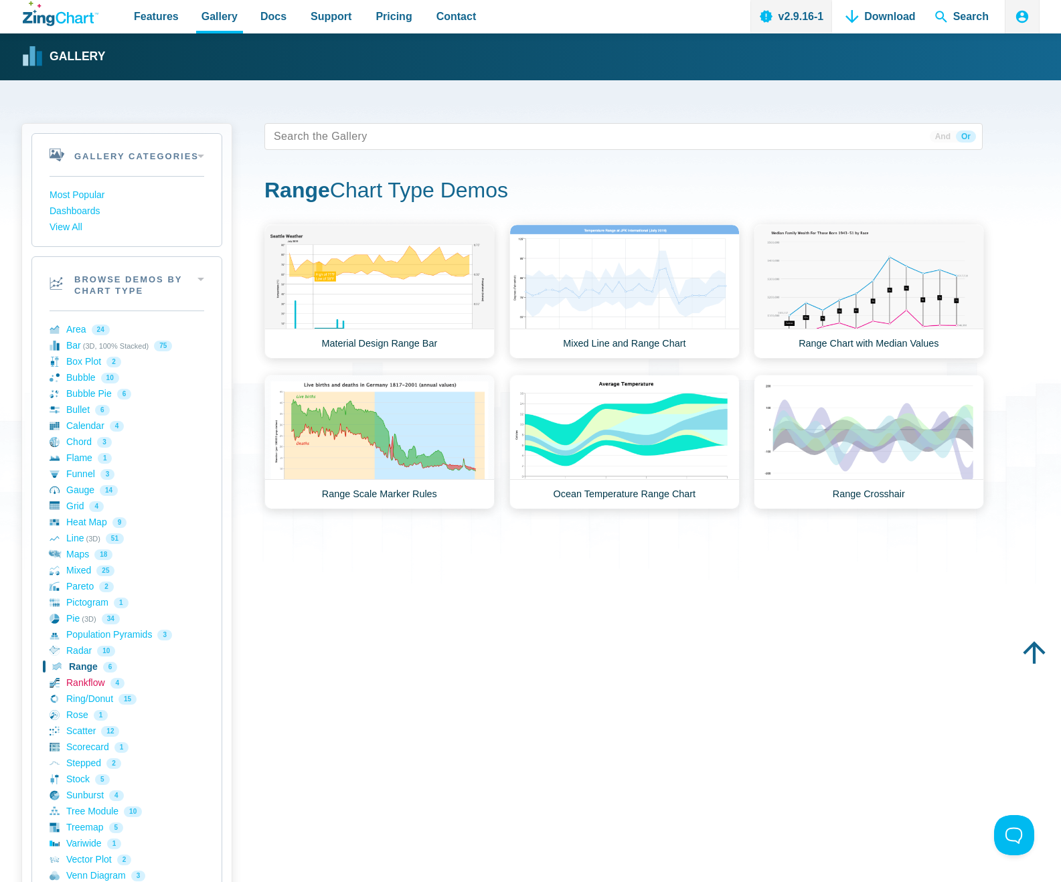
click at [89, 684] on link "Rankflow 4" at bounding box center [127, 684] width 155 height 16
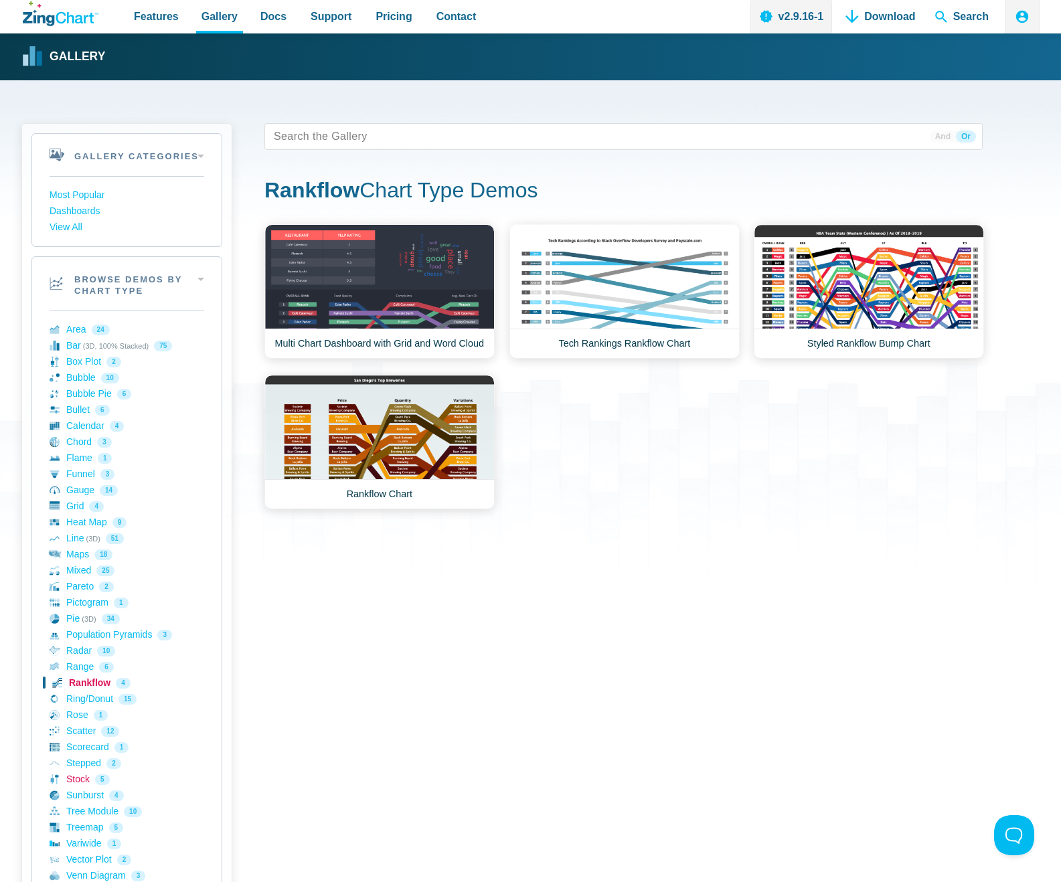
scroll to position [491, 0]
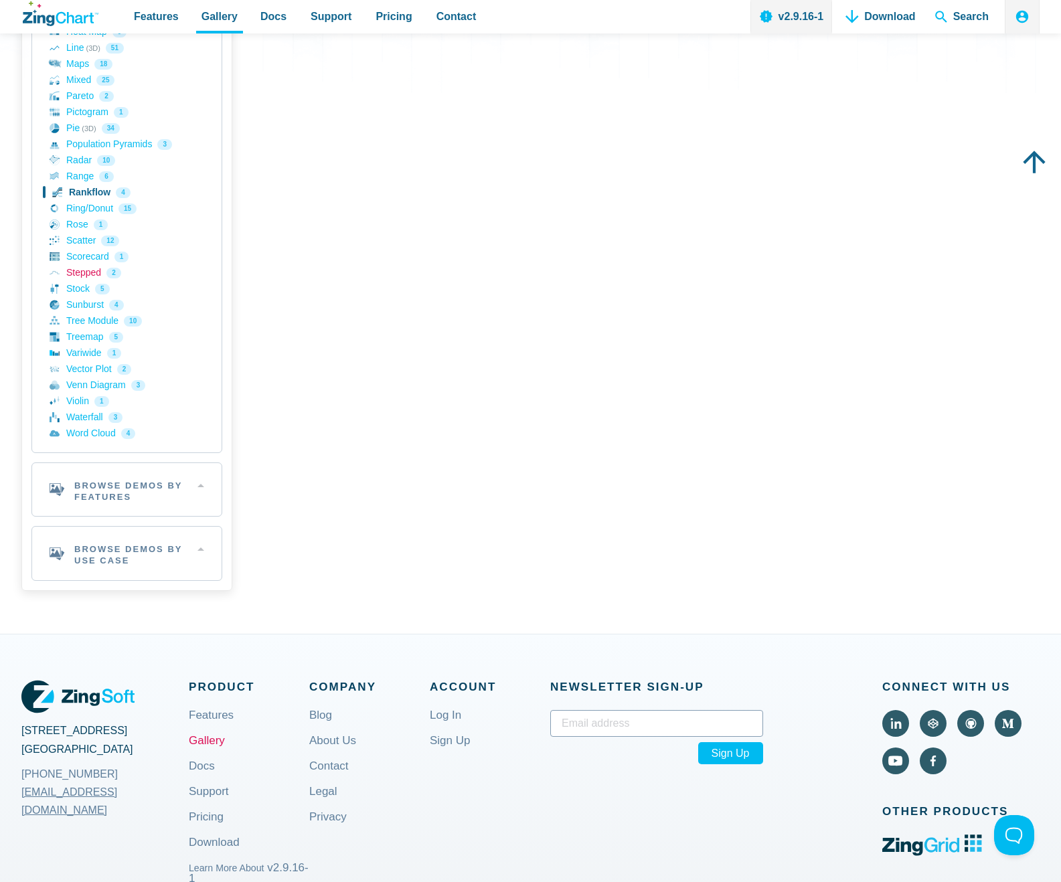
click at [78, 273] on link "Stepped 2" at bounding box center [127, 273] width 155 height 16
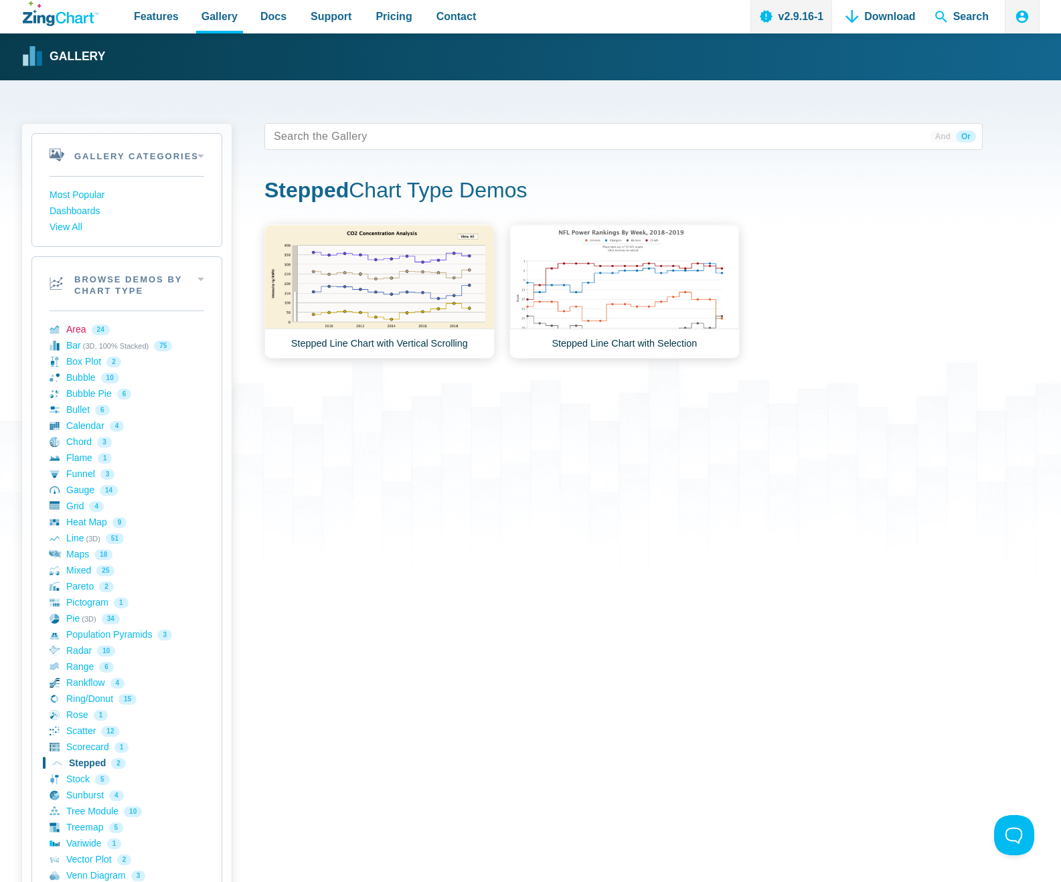
click at [77, 333] on link "Area 24" at bounding box center [127, 330] width 155 height 16
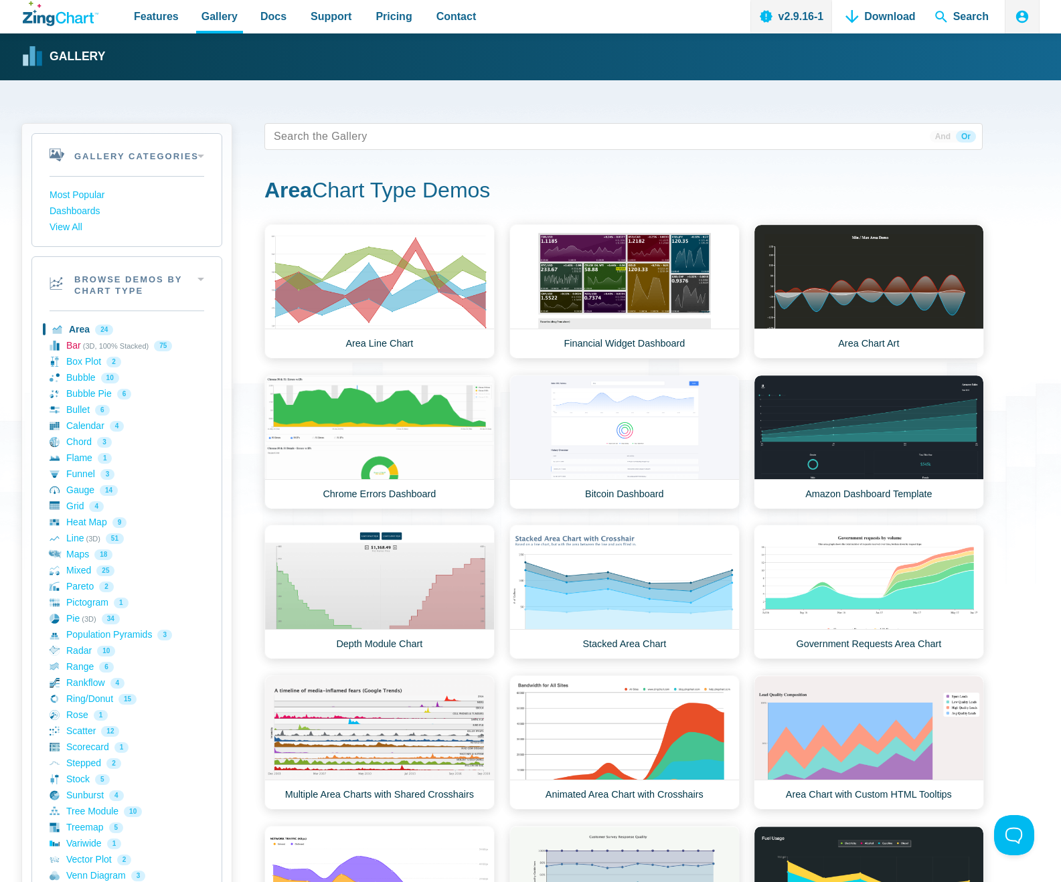
click at [70, 349] on link "Bar (3D, 100% Stacked) 75" at bounding box center [127, 346] width 155 height 16
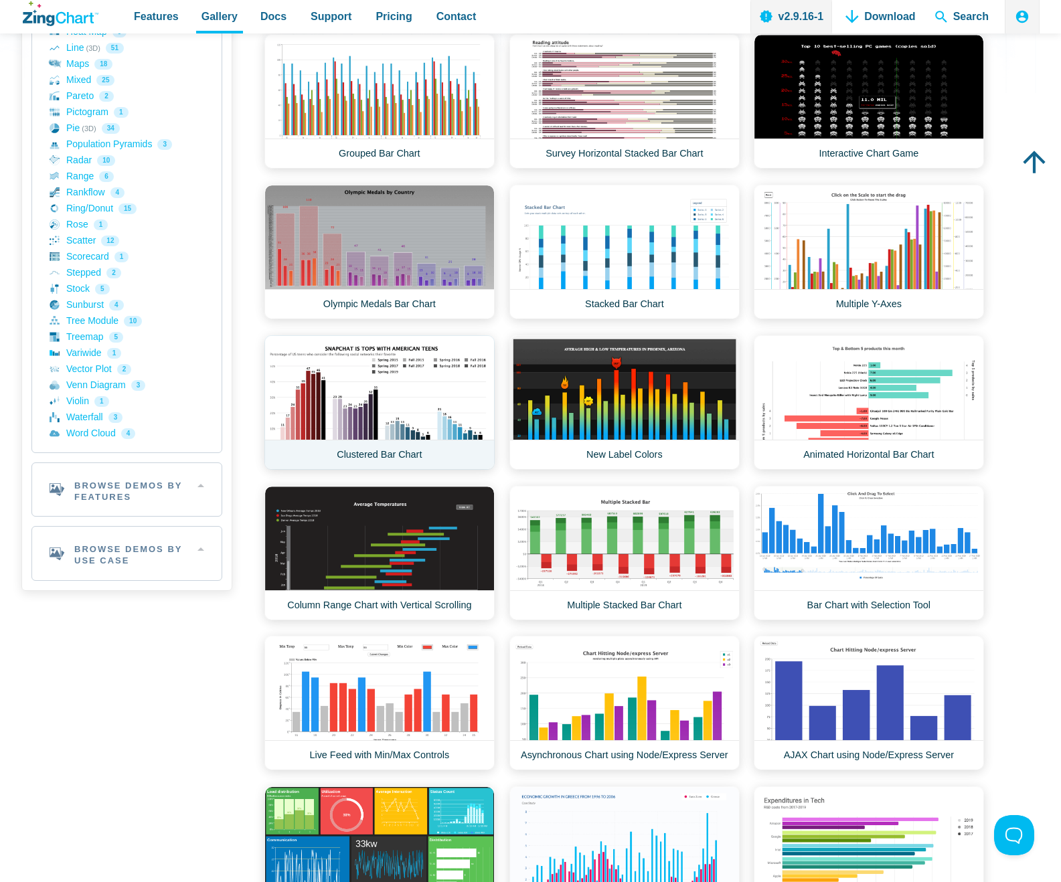
scroll to position [982, 0]
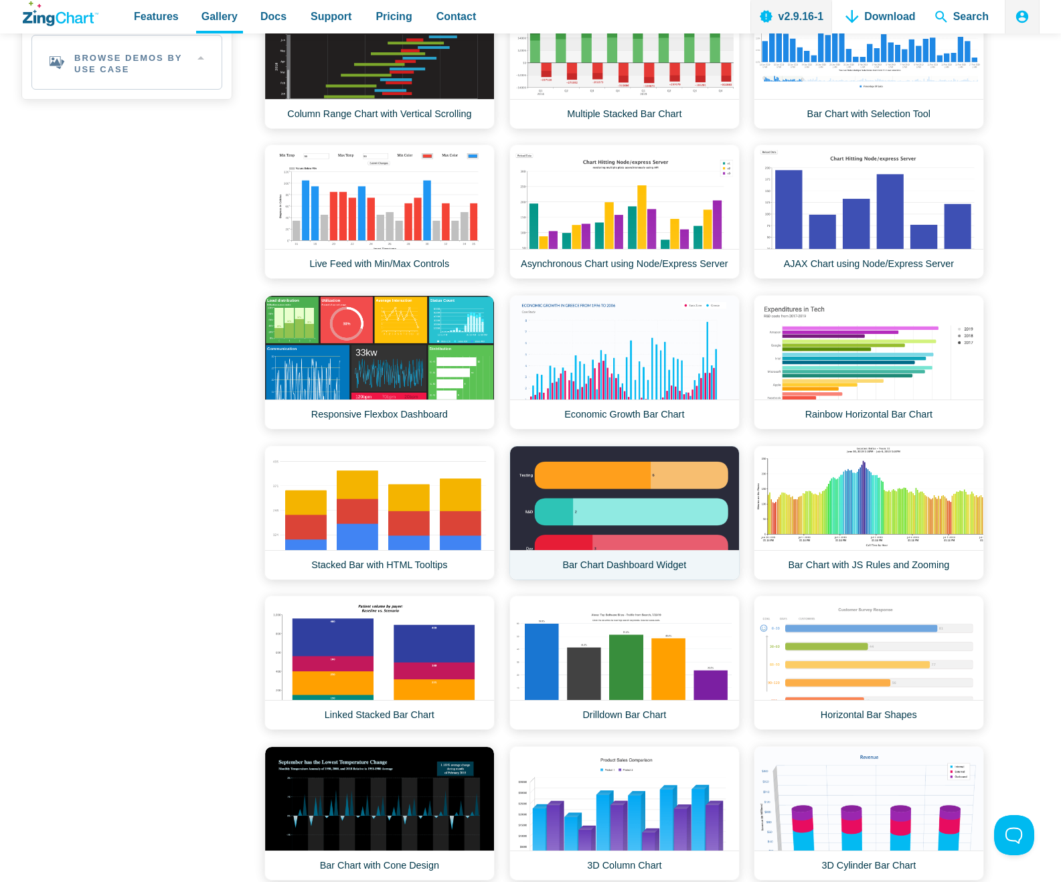
click at [643, 485] on link "Bar Chart Dashboard Widget" at bounding box center [625, 513] width 230 height 135
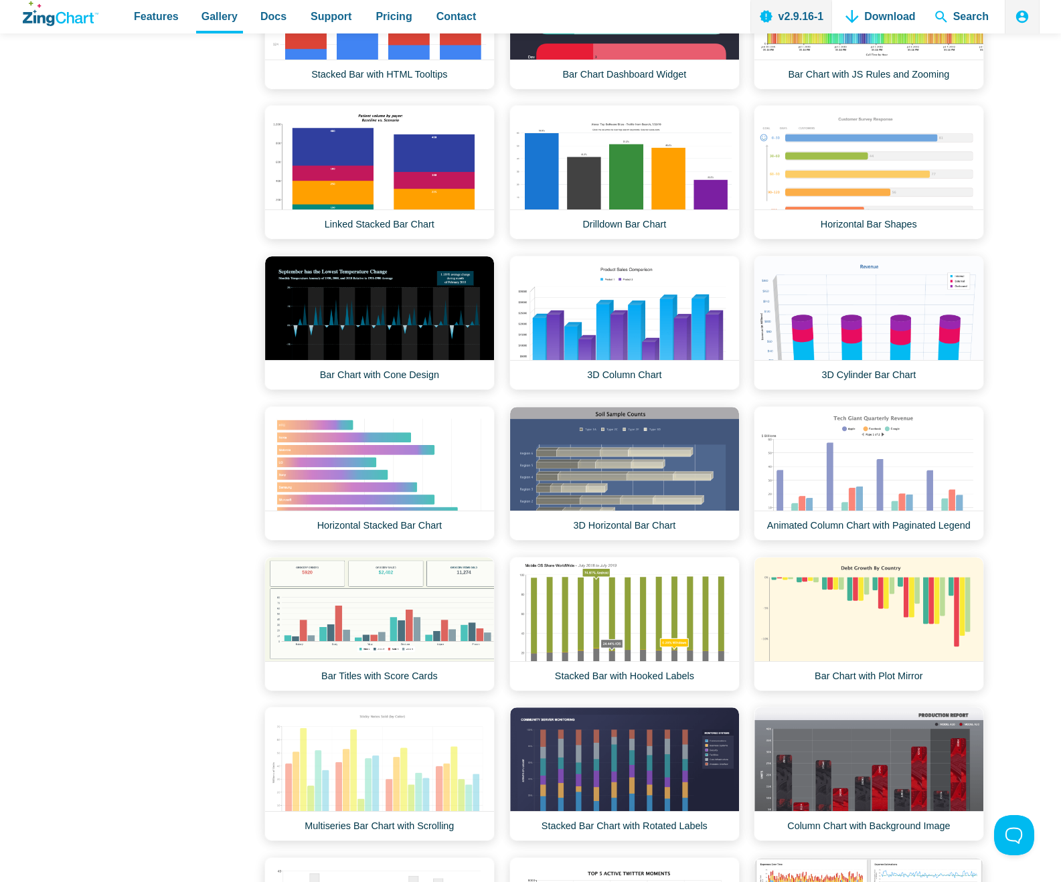
scroll to position [0, 0]
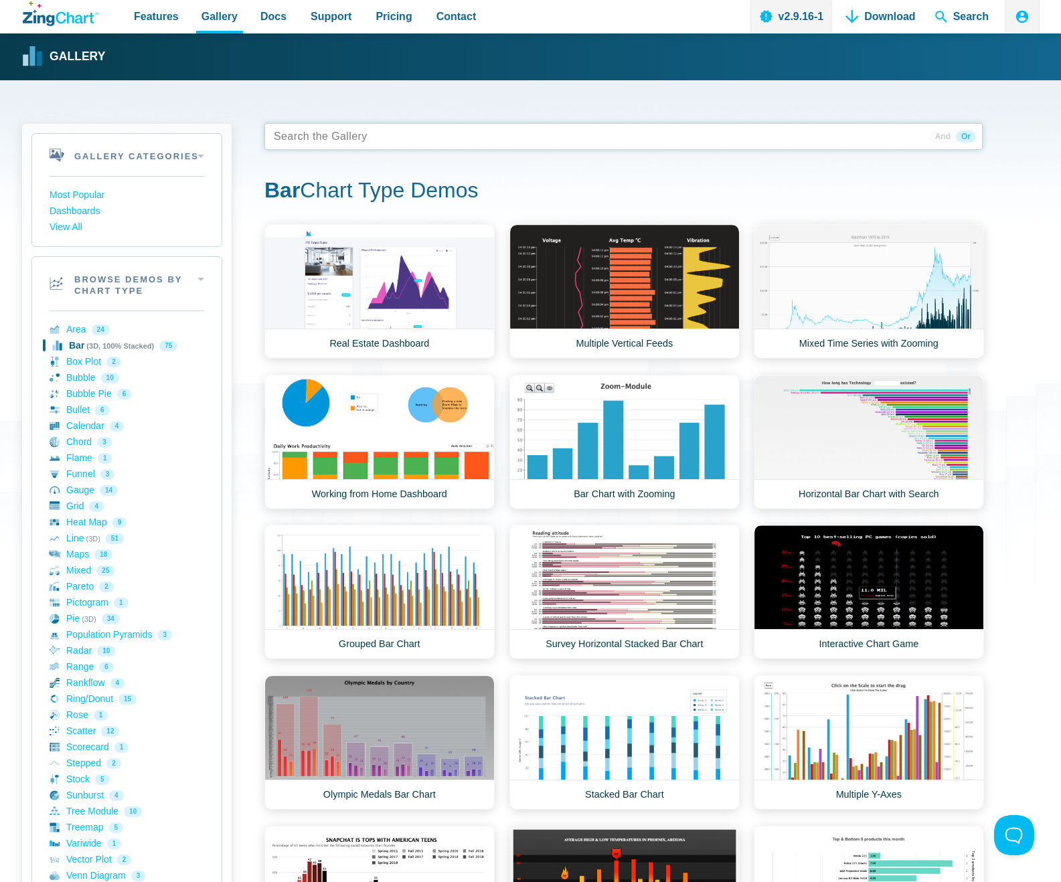
click at [356, 141] on tags "App Content" at bounding box center [623, 136] width 718 height 27
click at [80, 333] on link "Area 24" at bounding box center [127, 330] width 155 height 16
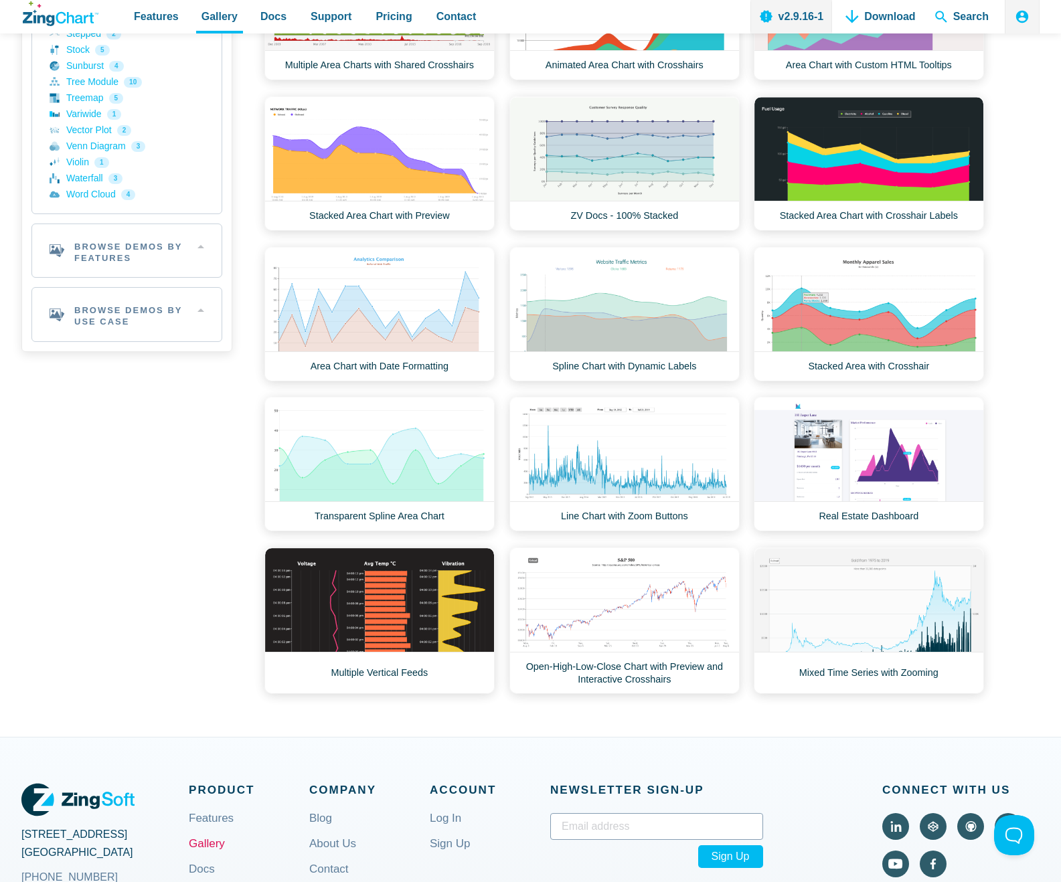
scroll to position [260, 0]
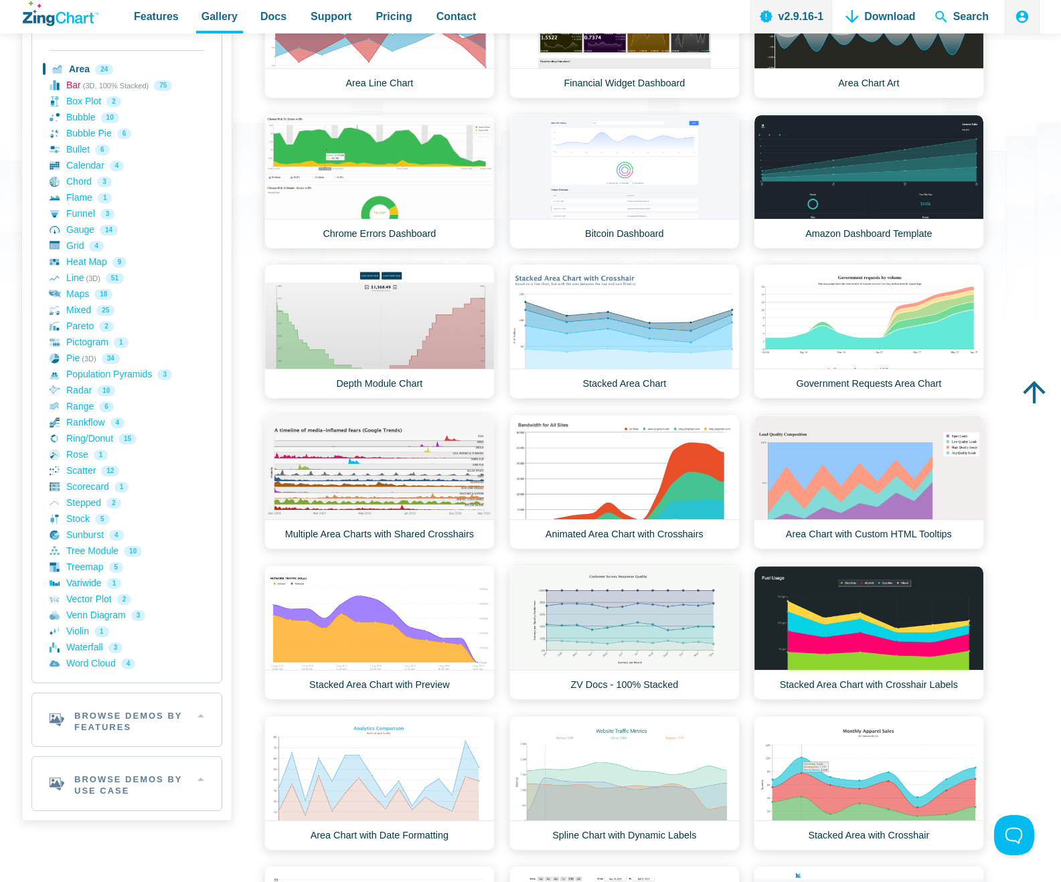
click at [76, 87] on link "Bar (3D, 100% Stacked) 75" at bounding box center [127, 86] width 155 height 16
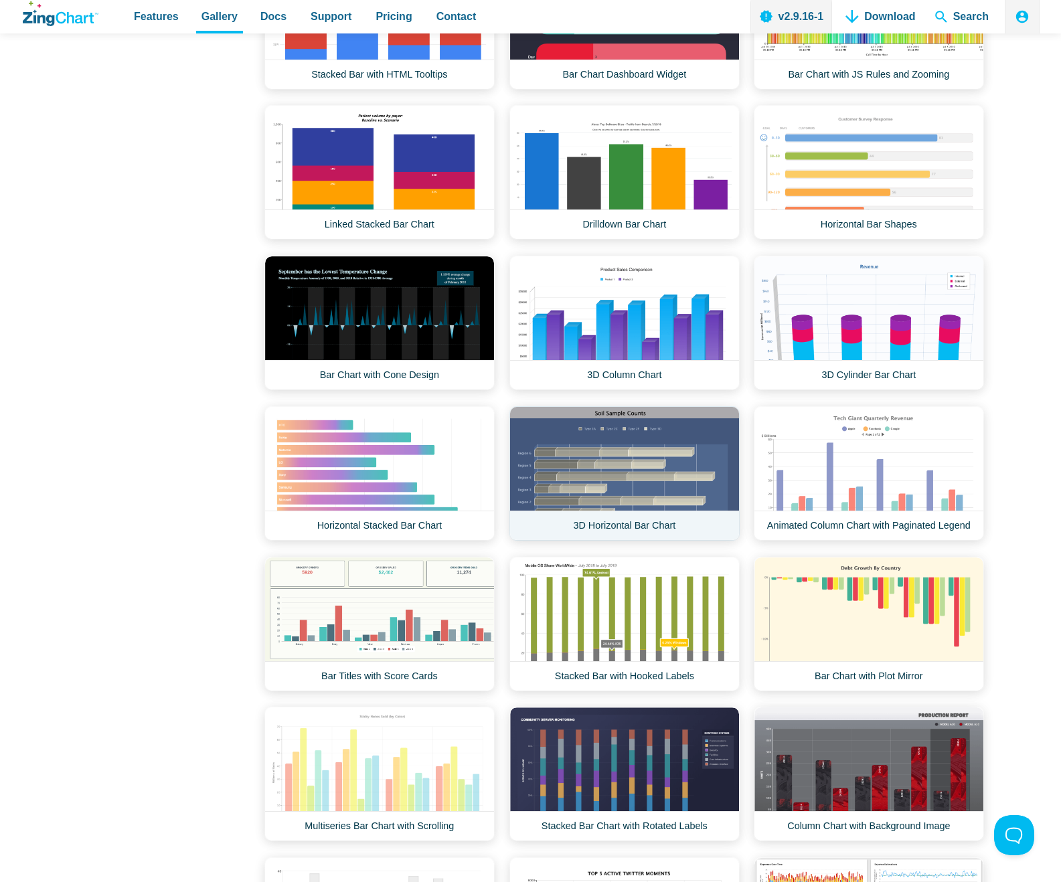
scroll to position [982, 0]
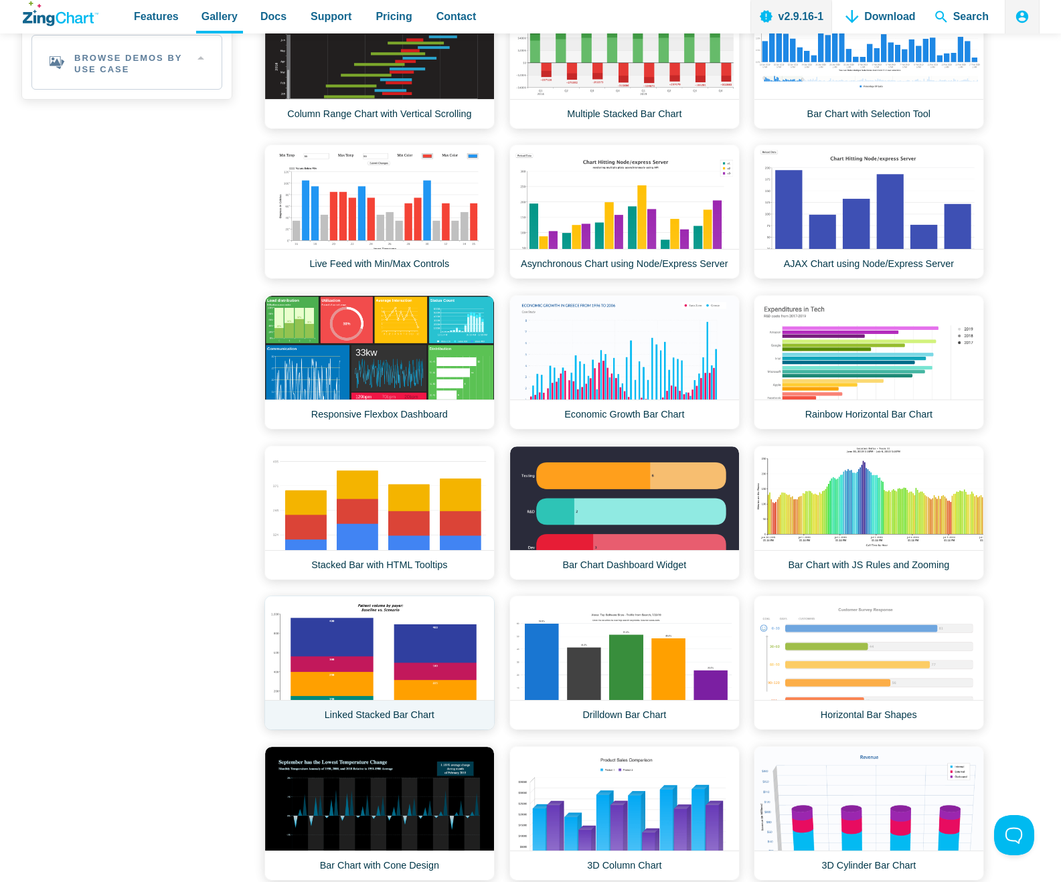
click at [346, 647] on link "Linked Stacked Bar Chart" at bounding box center [379, 663] width 230 height 135
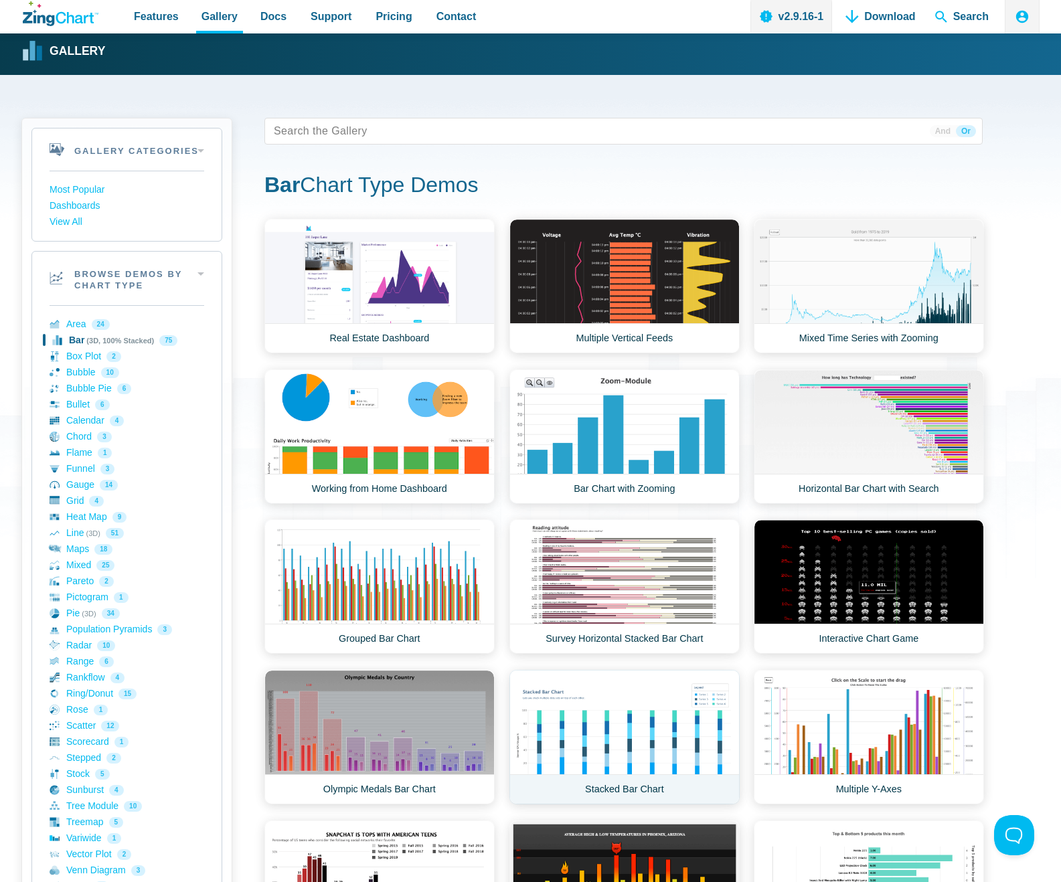
scroll to position [0, 0]
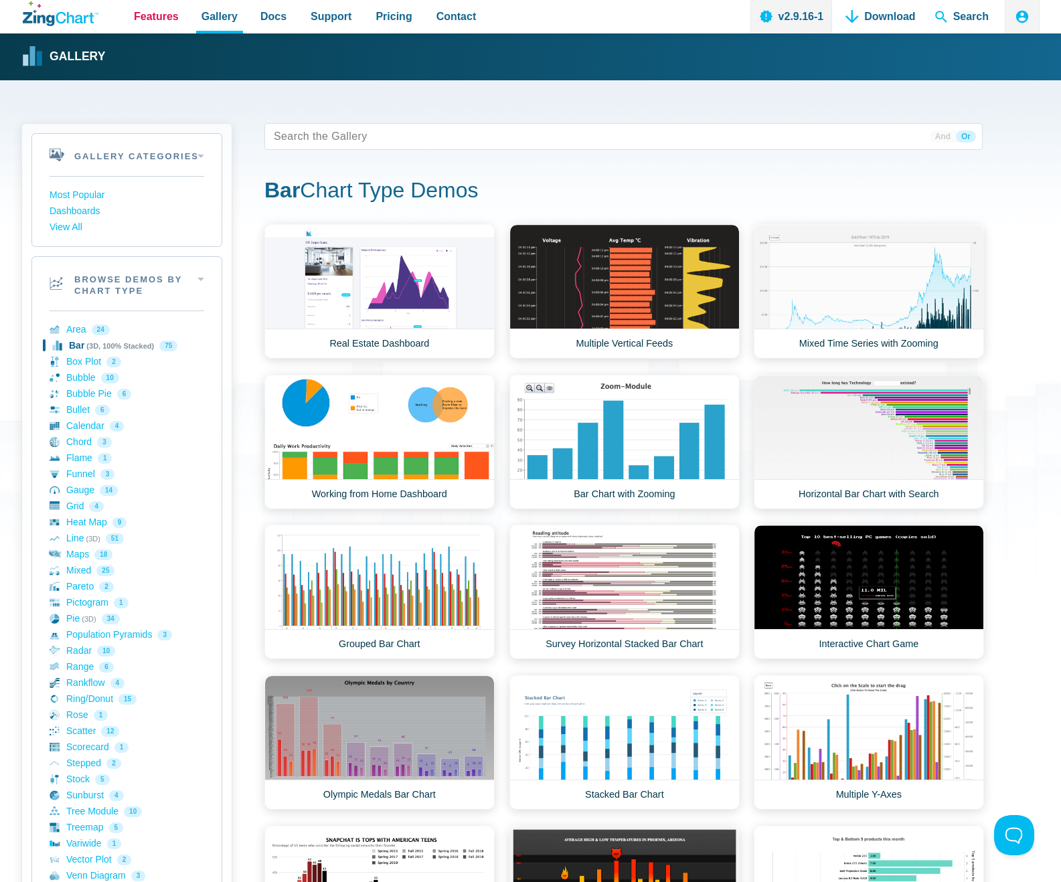
click at [153, 17] on span "Features" at bounding box center [156, 16] width 45 height 18
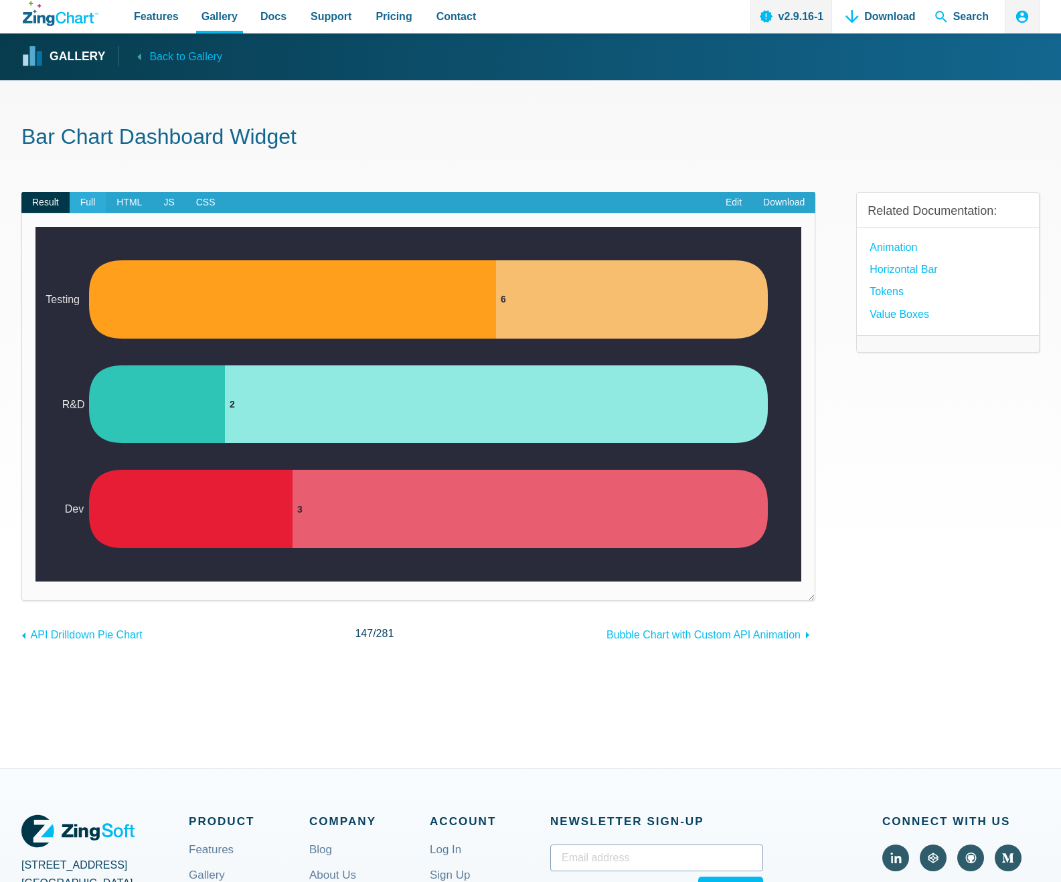
click at [88, 206] on span "Full" at bounding box center [88, 202] width 37 height 21
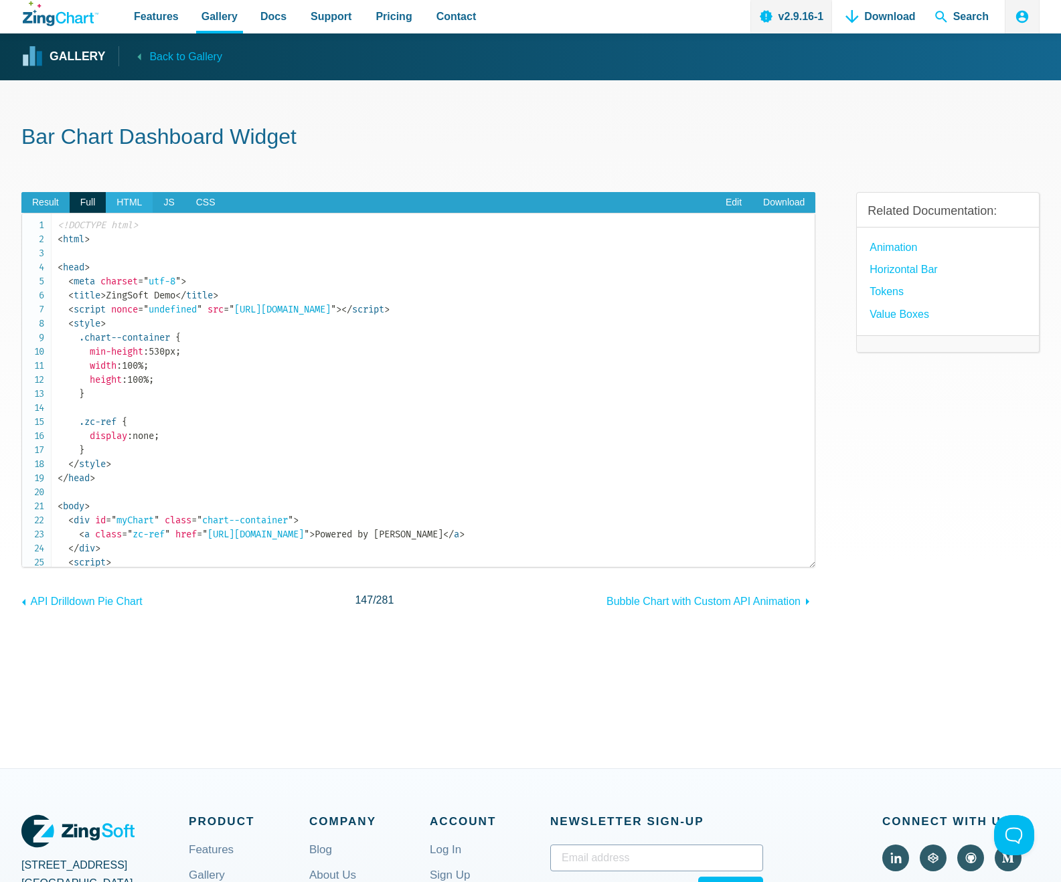
click at [129, 205] on span "HTML" at bounding box center [129, 202] width 47 height 21
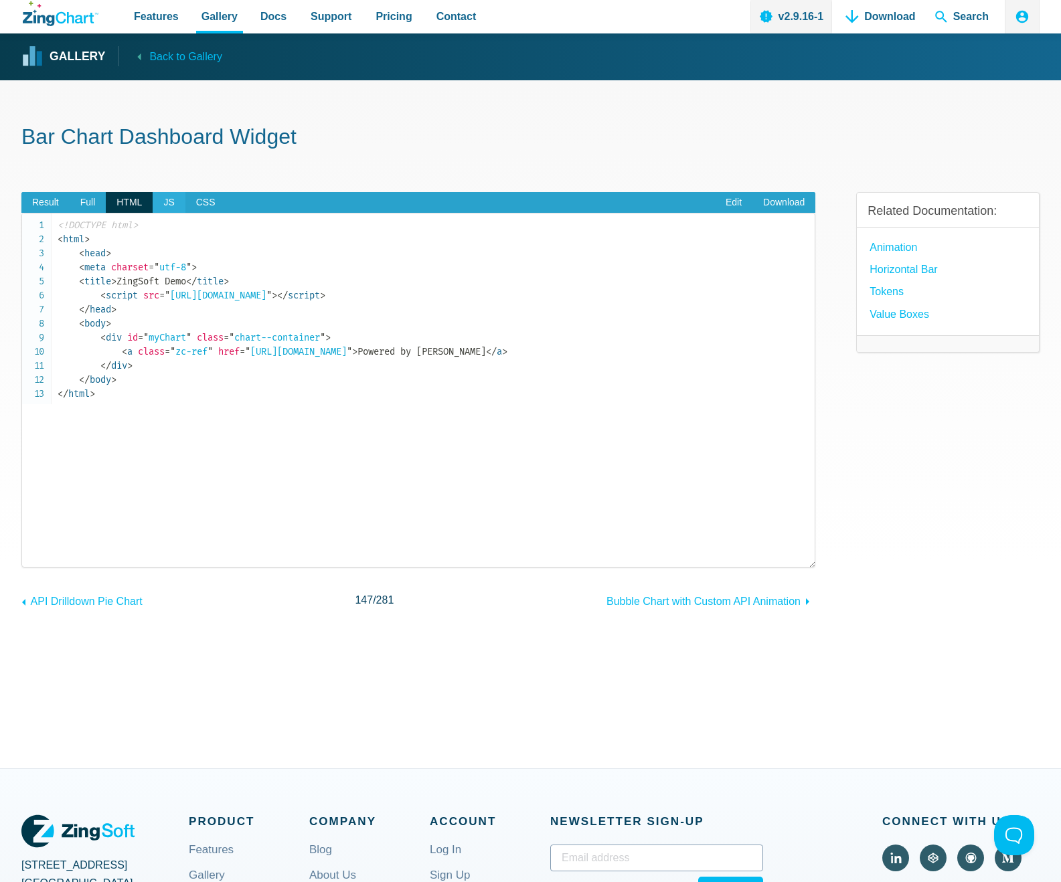
click at [169, 201] on span "JS" at bounding box center [169, 202] width 32 height 21
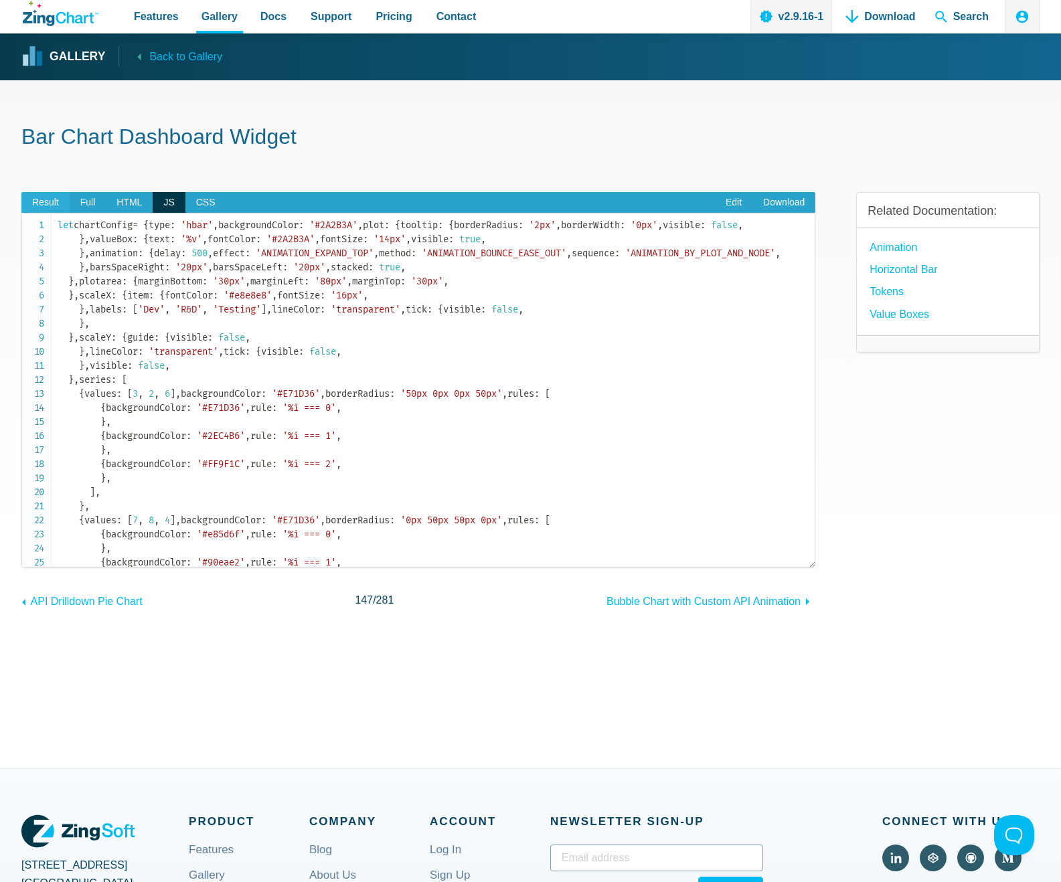
click at [55, 206] on span "Result" at bounding box center [45, 202] width 48 height 21
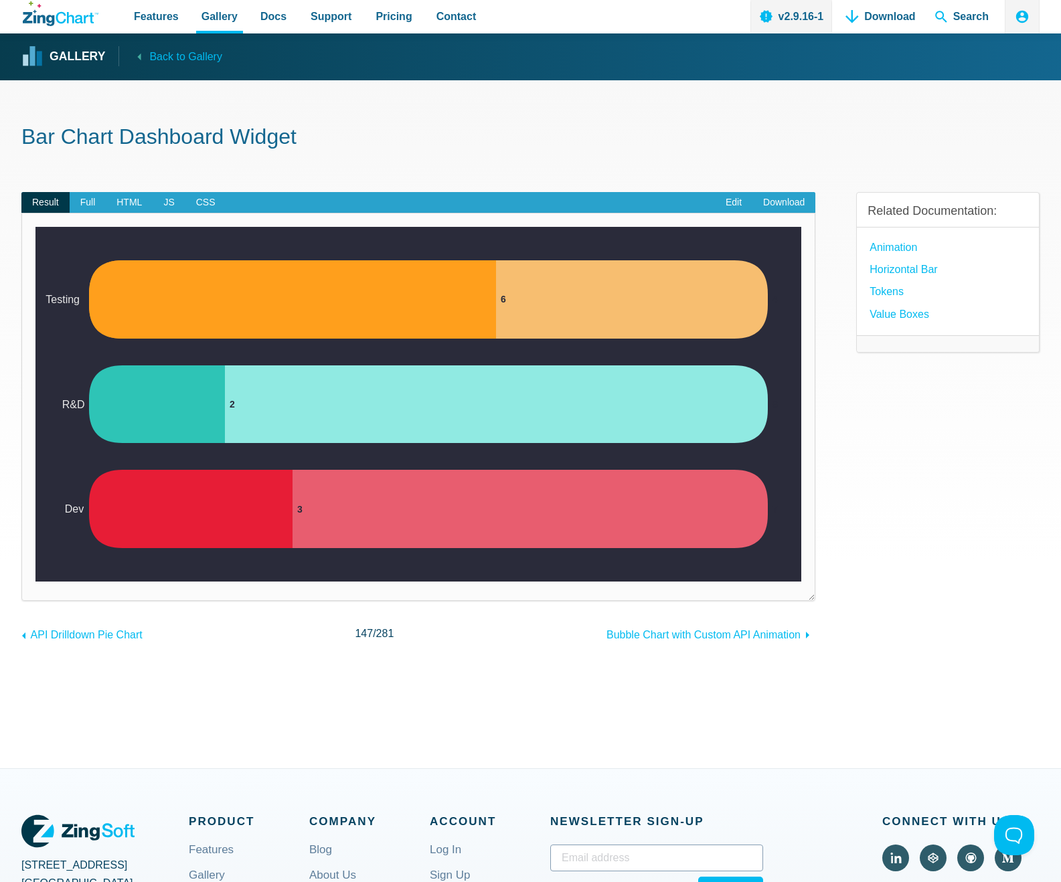
click at [35, 582] on area "App Content" at bounding box center [35, 582] width 0 height 0
click at [127, 201] on span "HTML" at bounding box center [129, 202] width 47 height 21
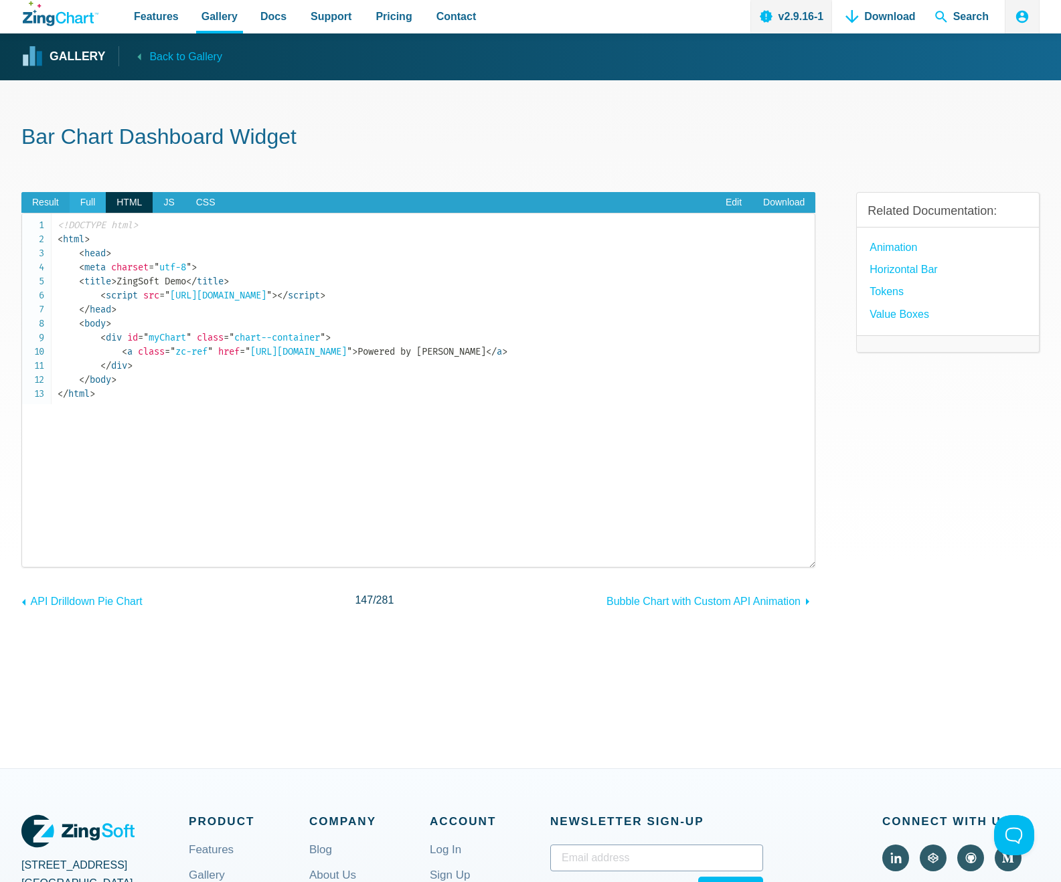
click at [103, 202] on span "Full" at bounding box center [88, 202] width 37 height 21
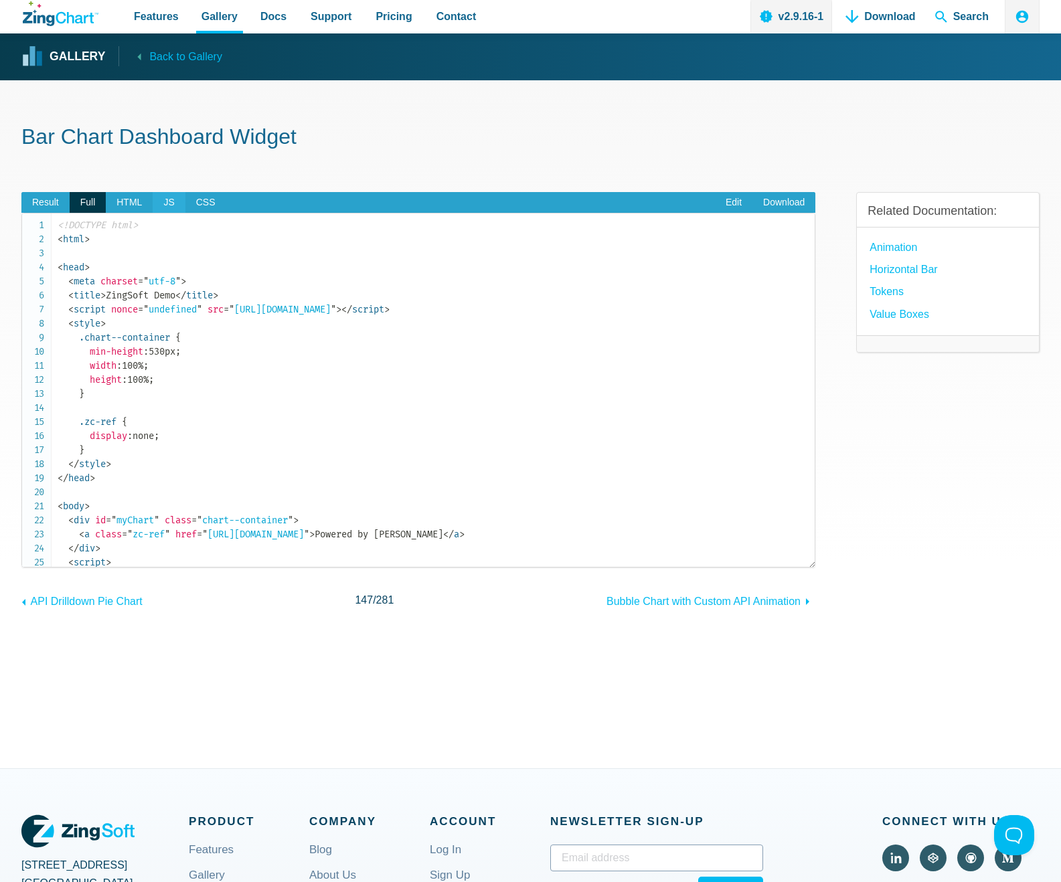
click at [166, 202] on span "JS" at bounding box center [169, 202] width 32 height 21
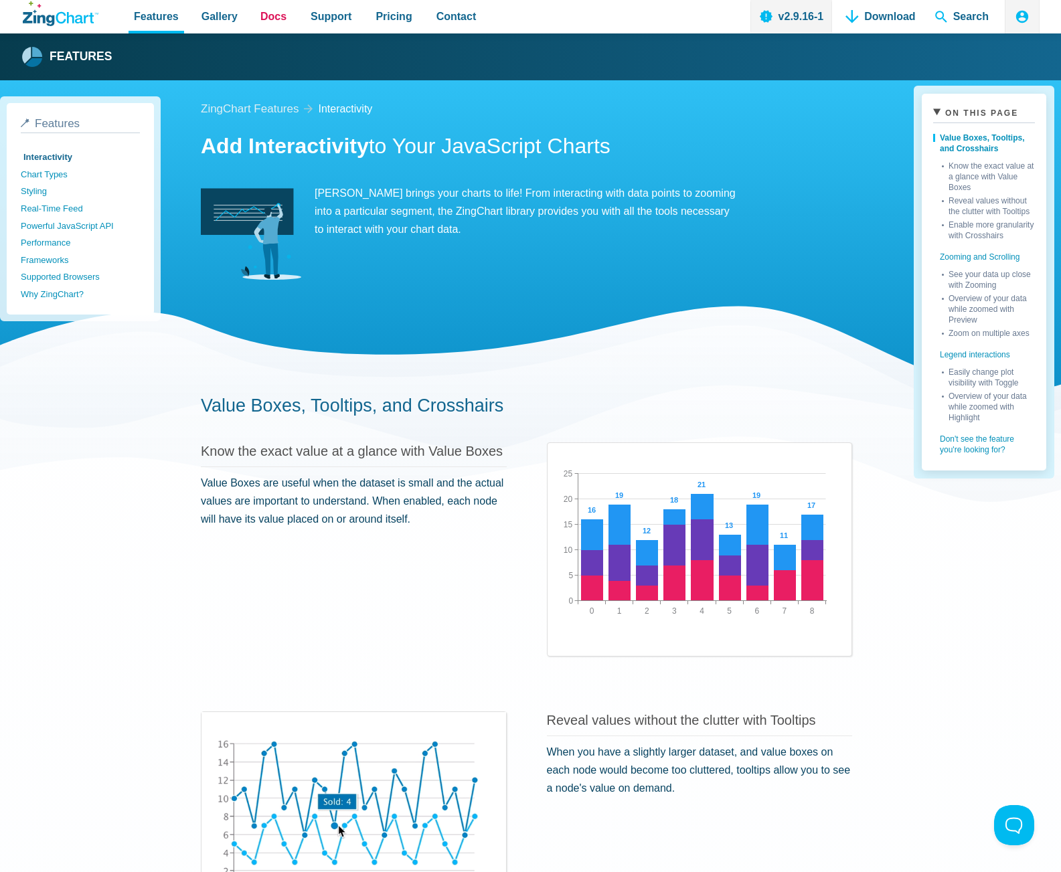
click at [272, 20] on span "Docs" at bounding box center [273, 16] width 26 height 18
